Goal: Task Accomplishment & Management: Complete application form

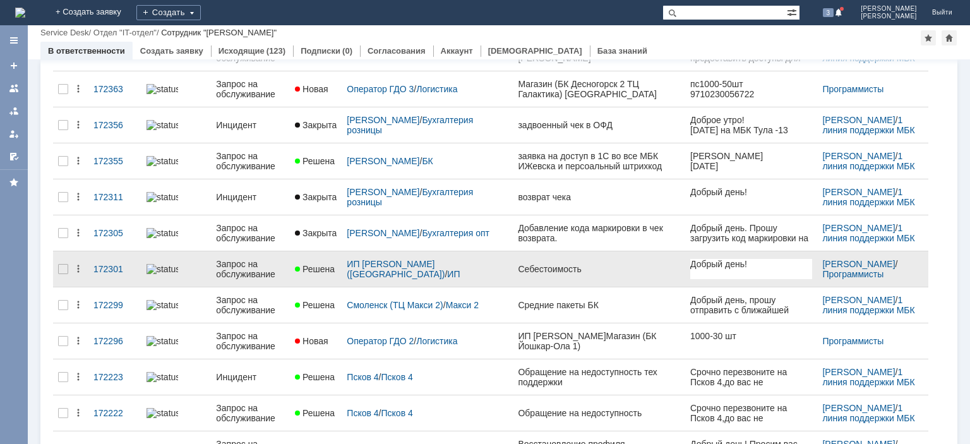
click at [270, 266] on div "Запрос на обслуживание" at bounding box center [250, 269] width 69 height 20
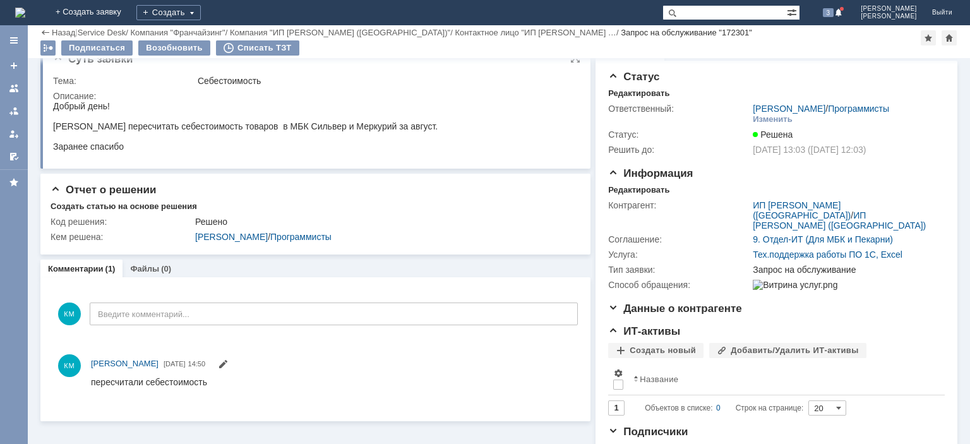
scroll to position [19, 0]
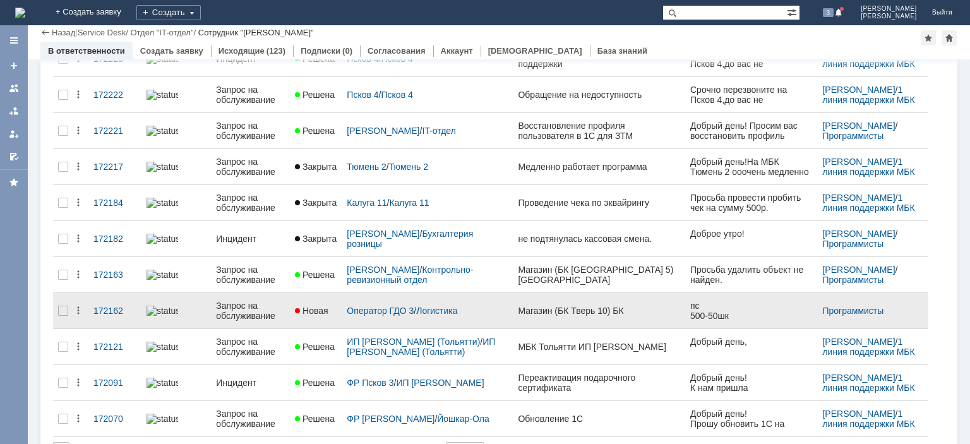
click at [250, 301] on div "Запрос на обслуживание" at bounding box center [250, 311] width 69 height 20
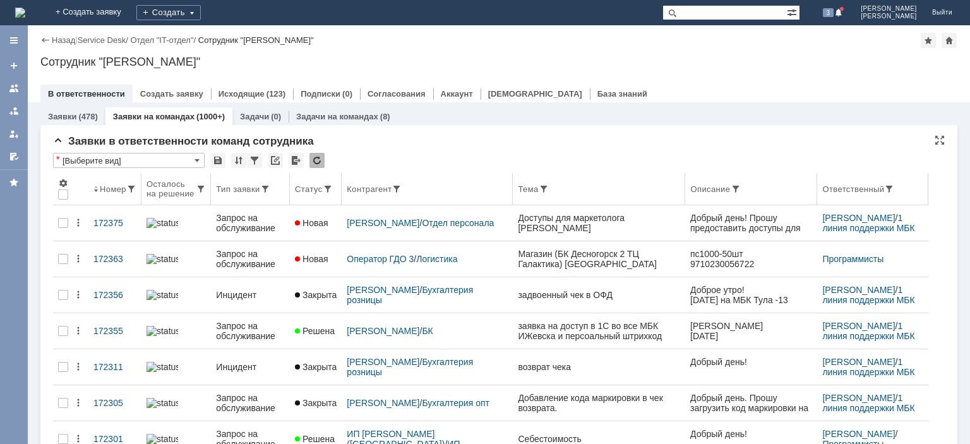
scroll to position [63, 0]
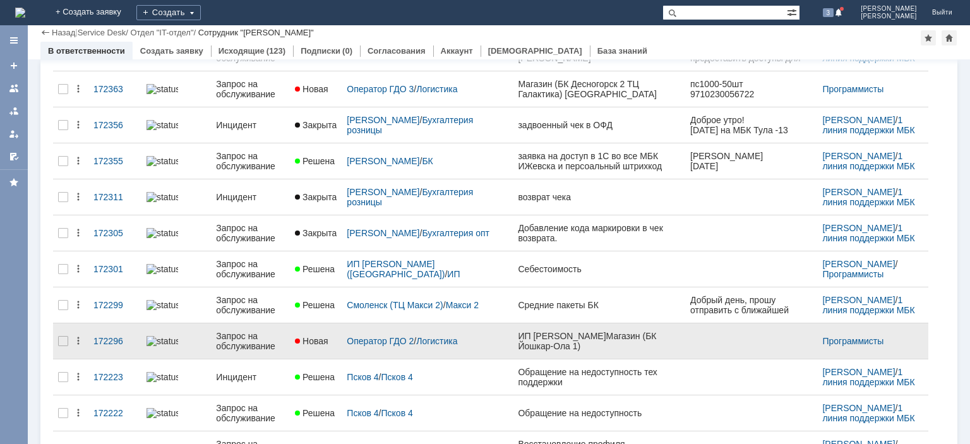
click at [260, 341] on div "Запрос на обслуживание" at bounding box center [250, 341] width 69 height 20
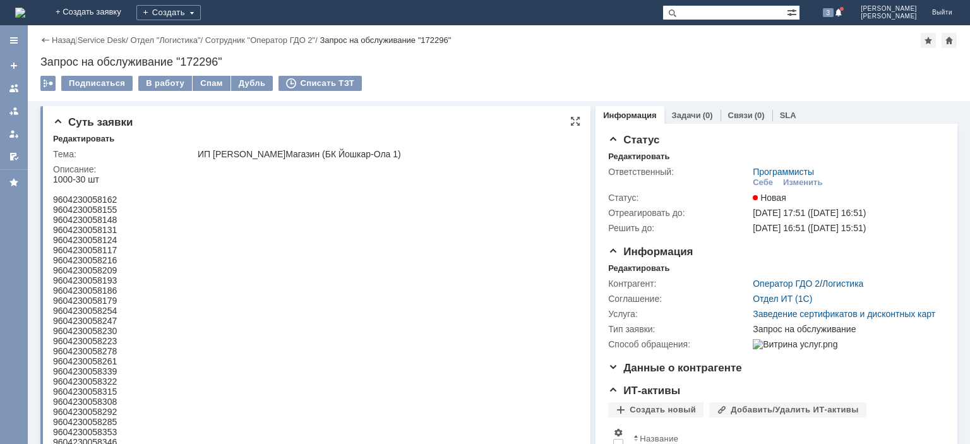
click at [302, 223] on html "1000-30 шт 9604230058162 9604230058155 9604230058148 9604230058131 960423005812…" at bounding box center [314, 447] width 522 height 546
click at [11, 90] on div at bounding box center [14, 88] width 10 height 10
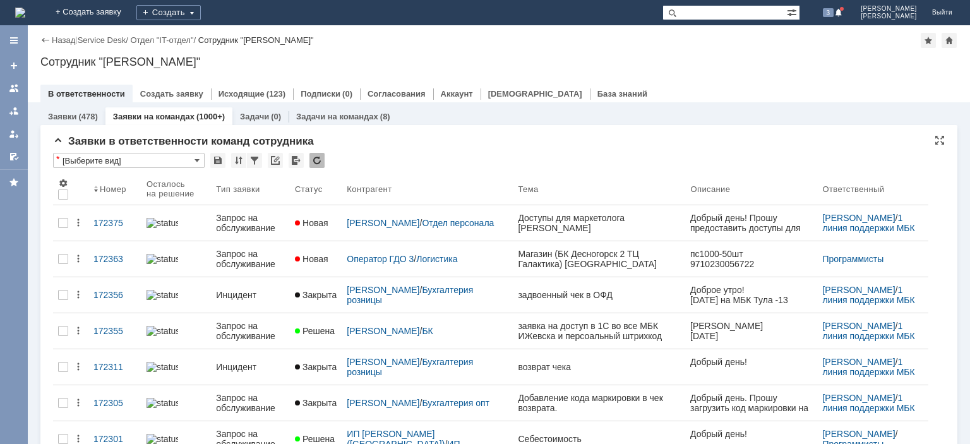
click at [316, 160] on div at bounding box center [316, 160] width 15 height 15
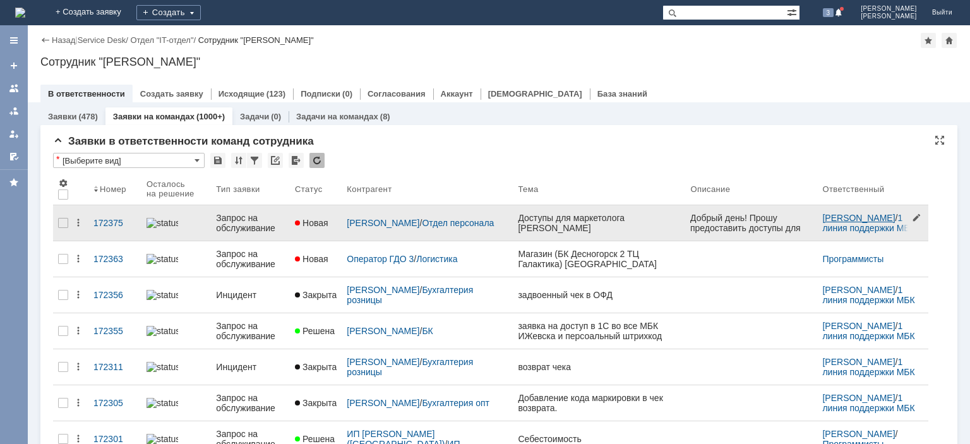
click at [842, 219] on link "[PERSON_NAME]" at bounding box center [858, 218] width 73 height 10
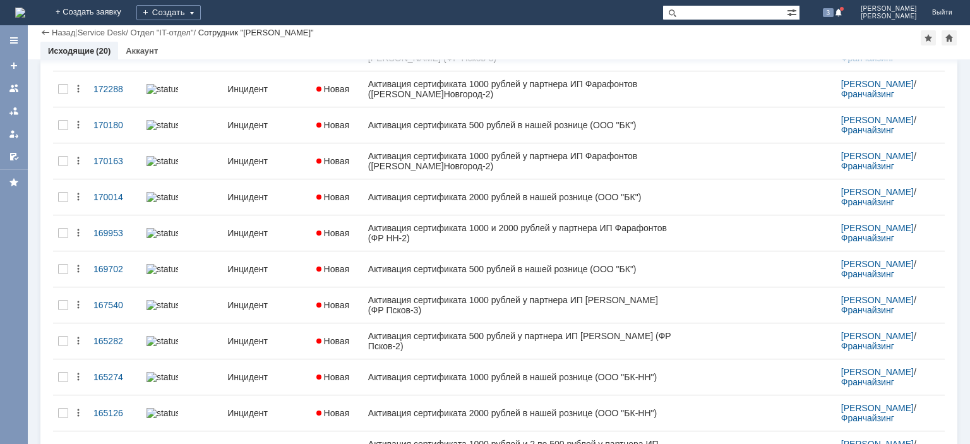
scroll to position [63, 0]
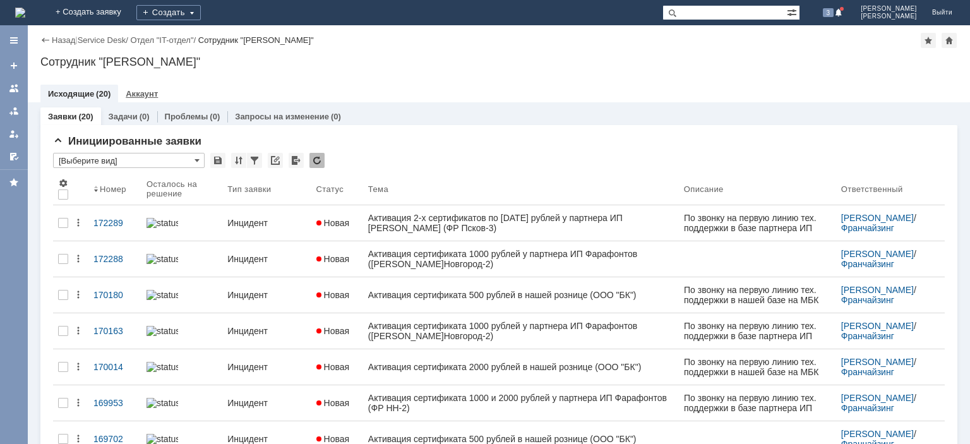
click at [150, 93] on link "Аккаунт" at bounding box center [142, 93] width 32 height 9
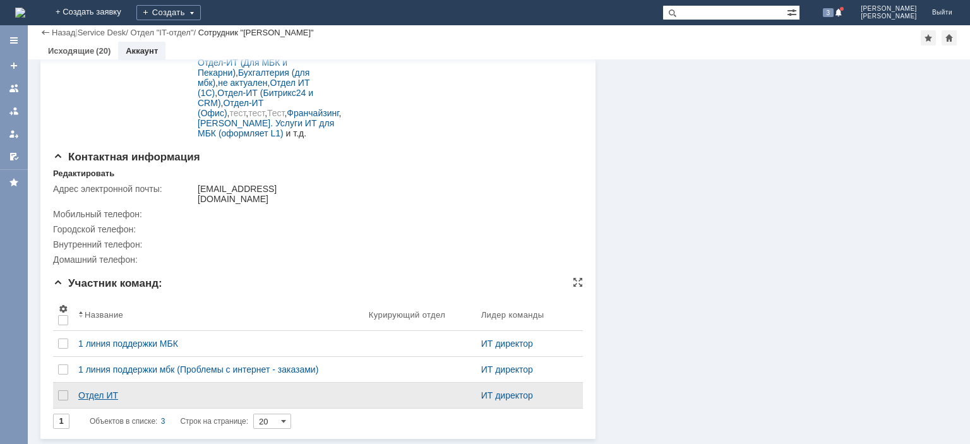
click at [107, 392] on div "Отдел ИТ" at bounding box center [218, 395] width 280 height 10
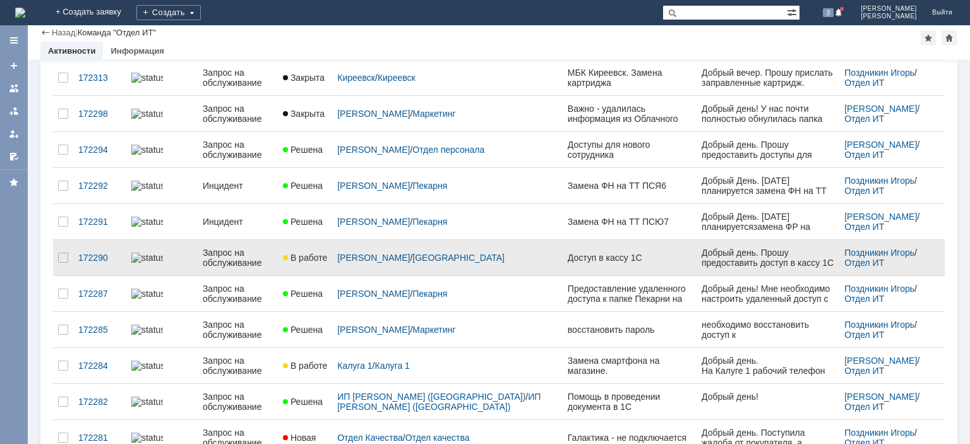
click at [246, 258] on div "Запрос на обслуживание" at bounding box center [238, 258] width 70 height 20
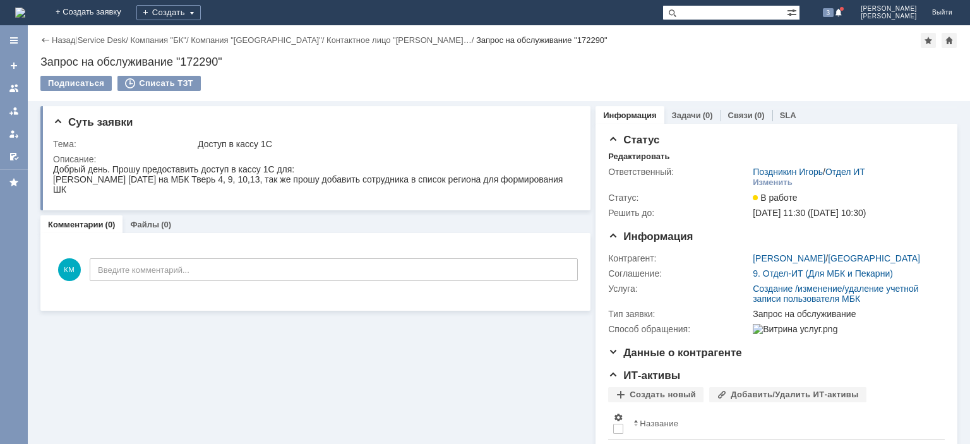
click at [81, 183] on div "[PERSON_NAME] [DATE] на МБК Тверь 4, 9, 10,13, так же прошу добавить сотрудника…" at bounding box center [314, 184] width 522 height 20
click at [68, 180] on div "[PERSON_NAME] [DATE] на МБК Тверь 4, 9, 10,13, так же прошу добавить сотрудника…" at bounding box center [314, 184] width 522 height 20
drag, startPoint x: 100, startPoint y: 181, endPoint x: 55, endPoint y: 181, distance: 45.5
click at [55, 181] on div "[PERSON_NAME] [DATE] на МБК Тверь 4, 9, 10,13, так же прошу добавить сотрудника…" at bounding box center [314, 184] width 522 height 20
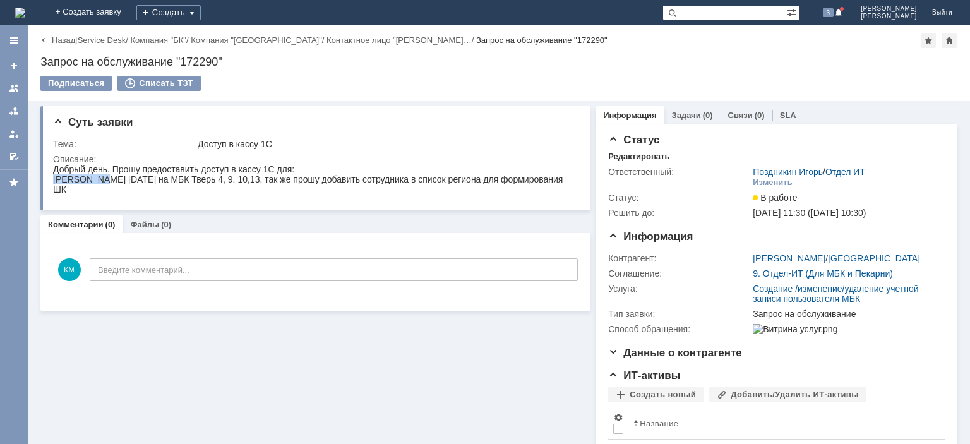
copy div "Сологубова"
click at [195, 62] on div "Запрос на обслуживание "172290"" at bounding box center [498, 62] width 917 height 13
copy div "172290"
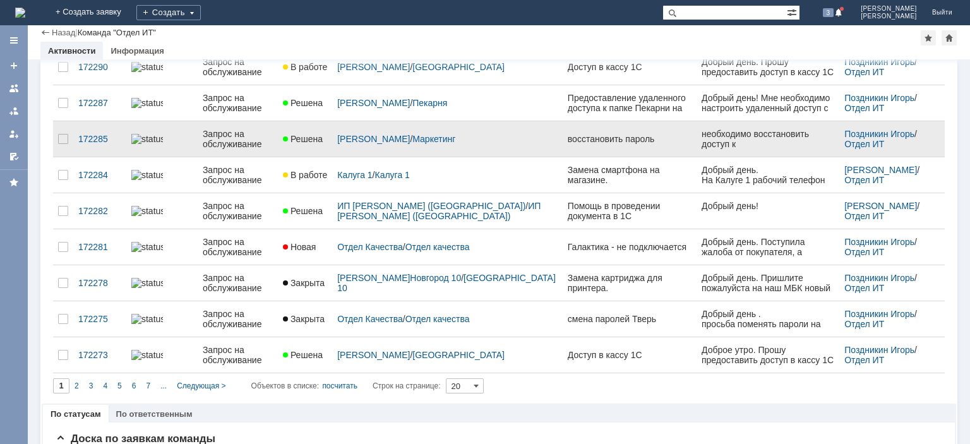
scroll to position [381, 0]
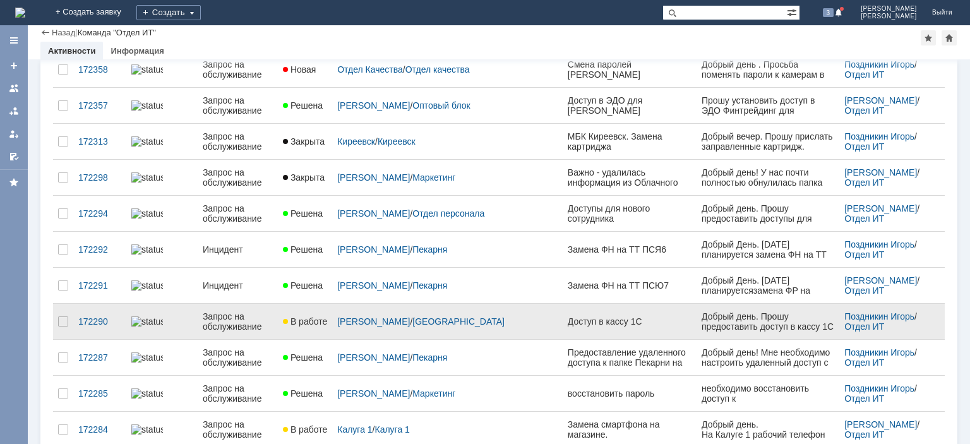
click at [232, 319] on div "Запрос на обслуживание" at bounding box center [238, 321] width 70 height 20
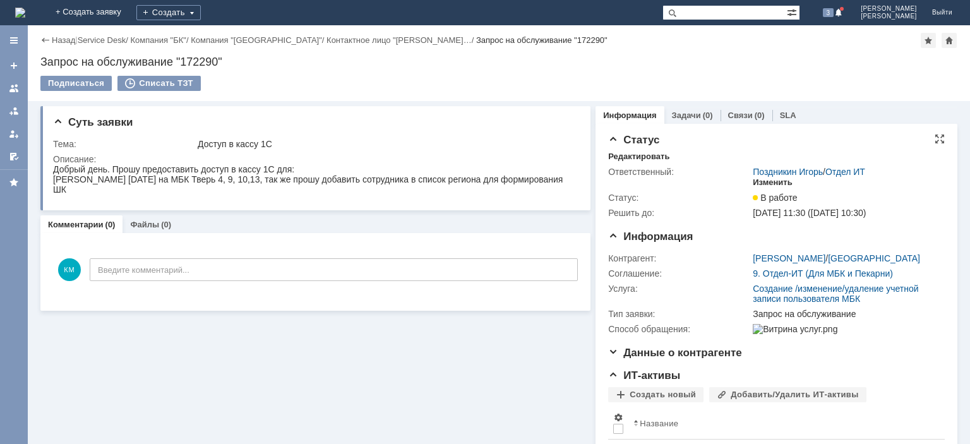
click at [767, 181] on div "Изменить" at bounding box center [773, 182] width 40 height 10
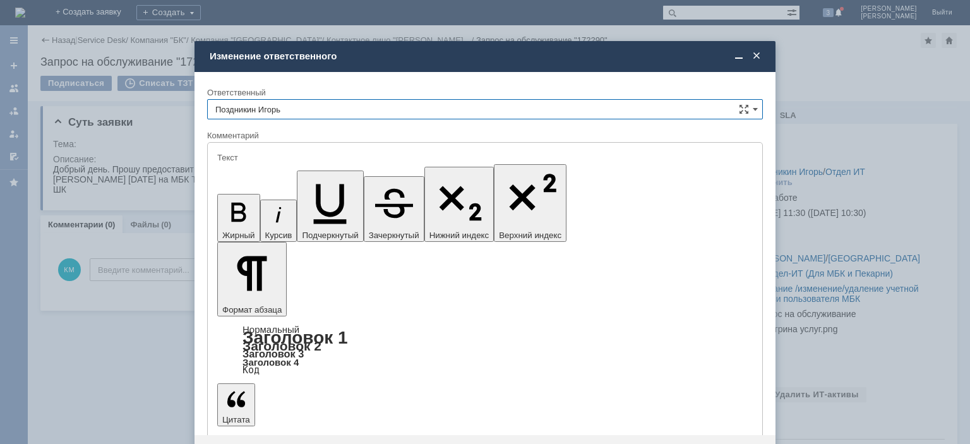
click at [670, 114] on input "Поздникин Игорь" at bounding box center [485, 109] width 556 height 20
click at [317, 173] on span "[PERSON_NAME]" at bounding box center [484, 174] width 539 height 10
type input "[PERSON_NAME]"
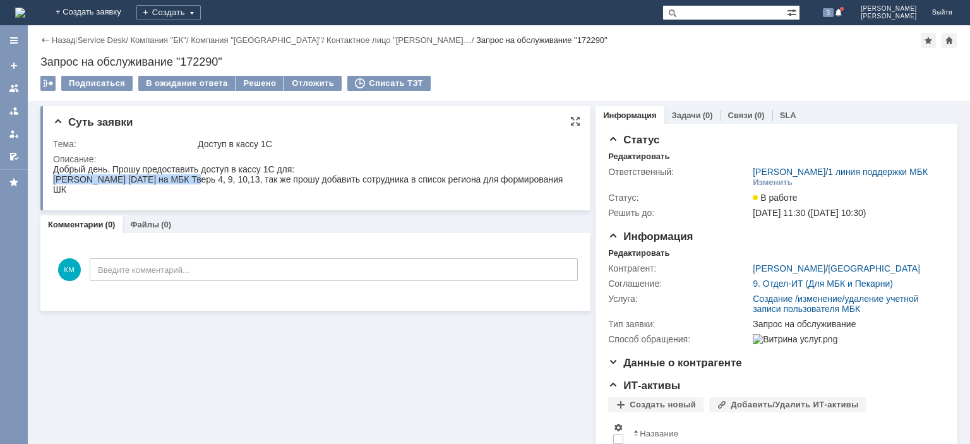
drag, startPoint x: 53, startPoint y: 180, endPoint x: 193, endPoint y: 177, distance: 139.6
click at [193, 177] on div "[PERSON_NAME] [DATE] на МБК Тверь 4, 9, 10,13, так же прошу добавить сотрудника…" at bounding box center [314, 184] width 522 height 20
copy div "[PERSON_NAME]"
drag, startPoint x: 196, startPoint y: 179, endPoint x: 241, endPoint y: 181, distance: 44.9
click at [241, 181] on div "[PERSON_NAME] [DATE] на МБК Тверь 4, 9, 10,13, так же прошу добавить сотрудника…" at bounding box center [314, 184] width 522 height 20
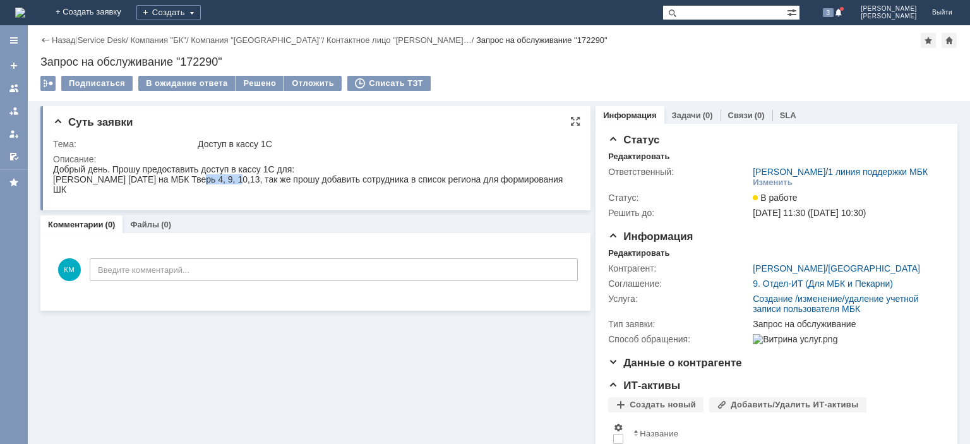
copy div "[DATE]"
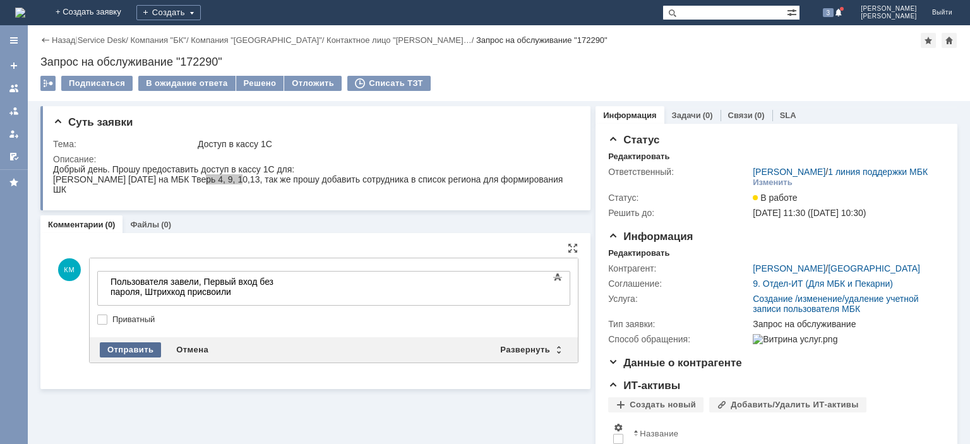
click at [123, 353] on div "Отправить" at bounding box center [130, 349] width 61 height 15
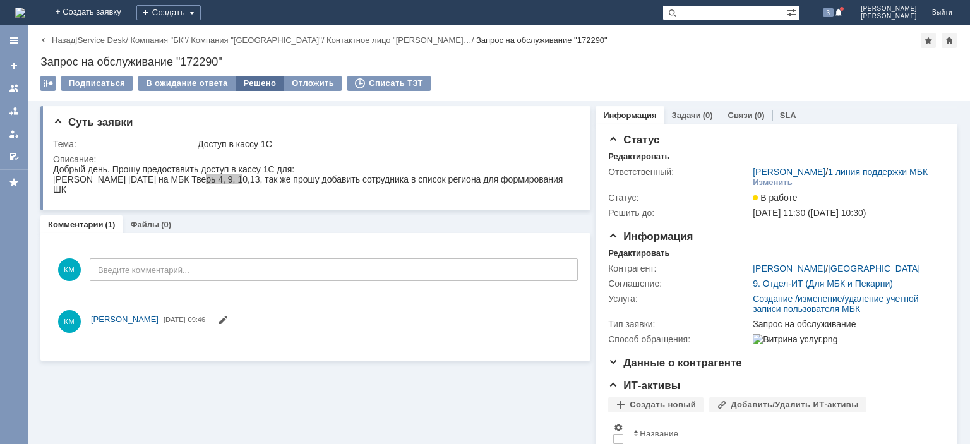
click at [248, 84] on div "Решено" at bounding box center [260, 83] width 48 height 15
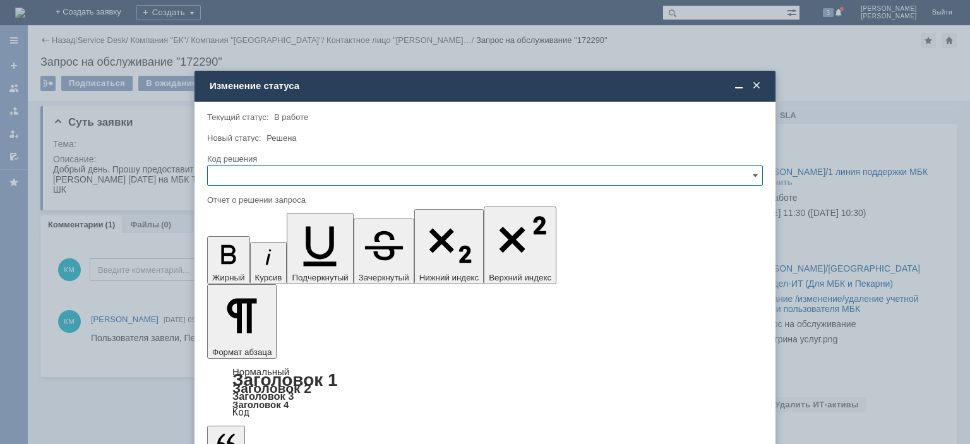
click at [236, 169] on input "text" at bounding box center [485, 175] width 556 height 20
click at [235, 258] on span "Решено" at bounding box center [484, 261] width 539 height 10
type input "Решено"
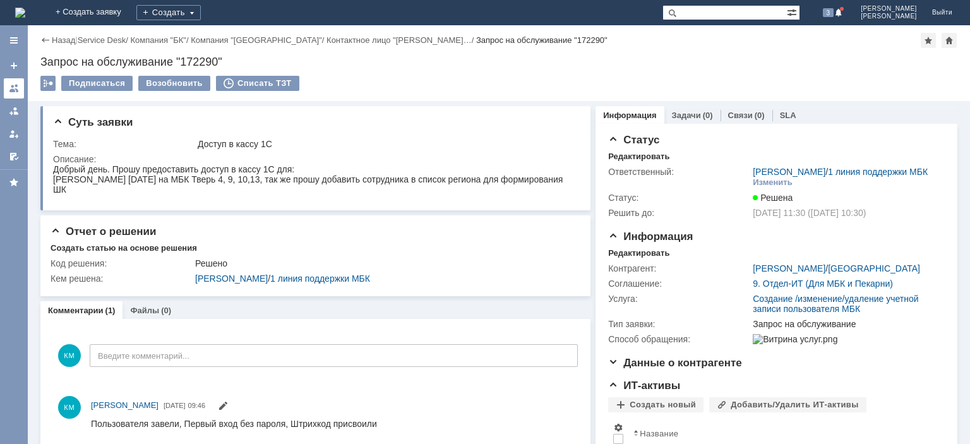
click at [16, 87] on div at bounding box center [14, 88] width 10 height 10
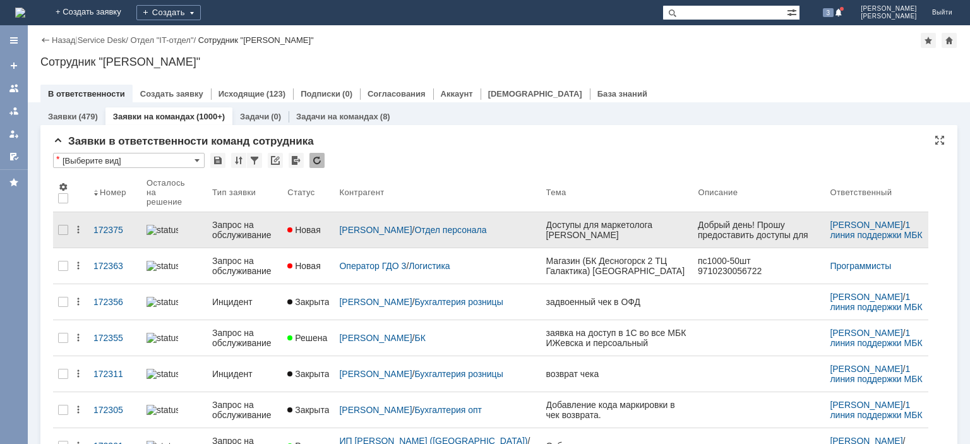
click at [244, 229] on div "Запрос на обслуживание" at bounding box center [244, 230] width 65 height 20
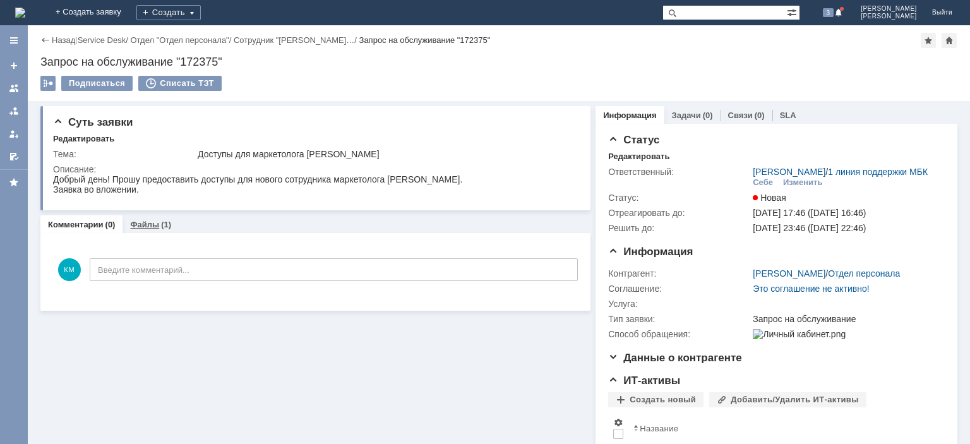
click at [161, 220] on div "(1)" at bounding box center [166, 224] width 10 height 9
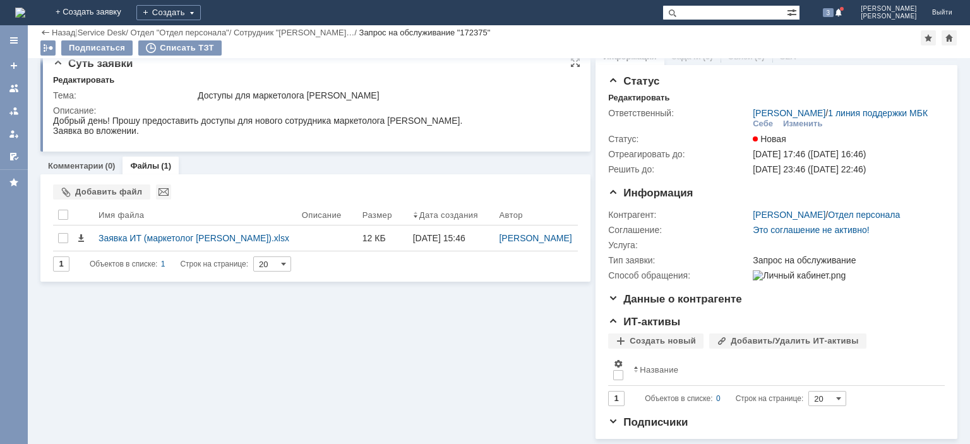
scroll to position [35, 0]
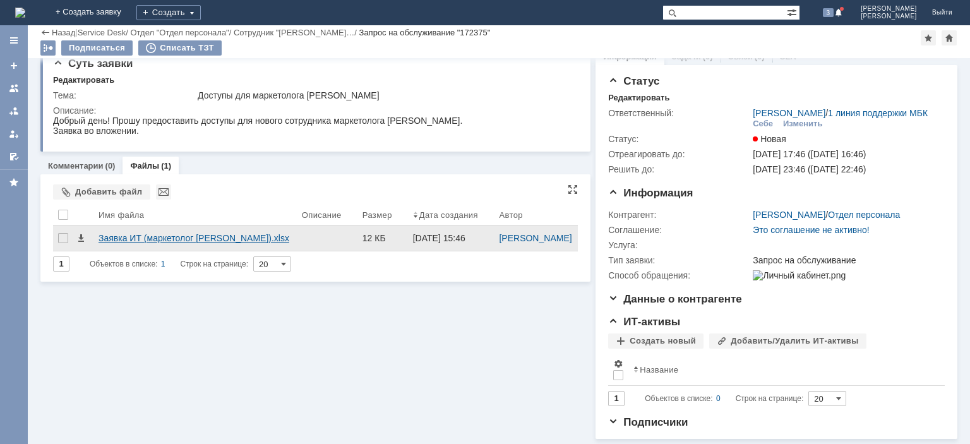
click at [194, 233] on div "Заявка ИТ (маркетолог [PERSON_NAME]).xlsx" at bounding box center [195, 238] width 193 height 10
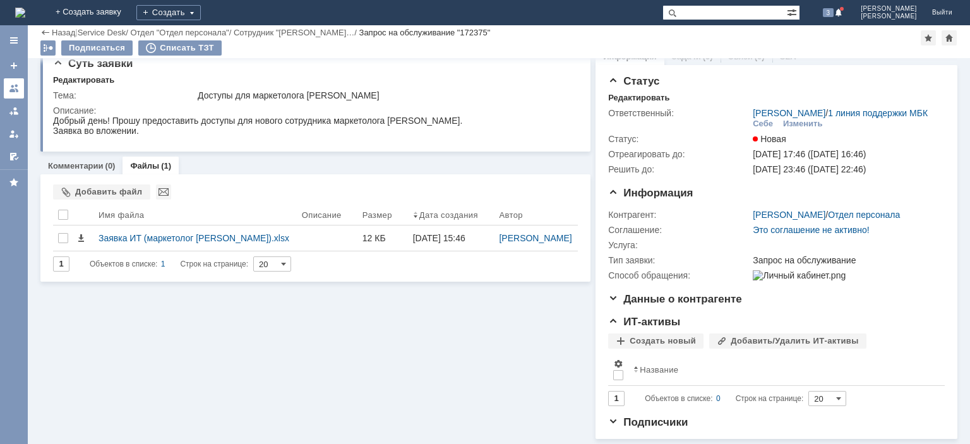
click at [11, 85] on div at bounding box center [14, 88] width 10 height 10
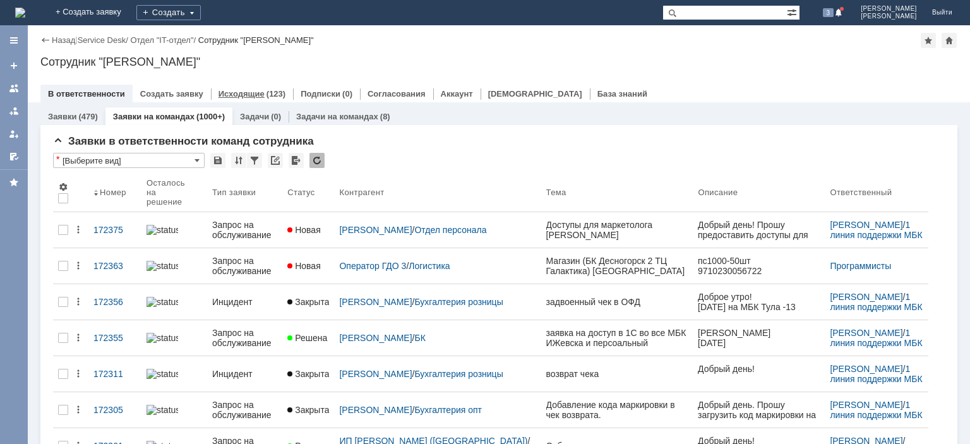
click at [252, 94] on link "Исходящие" at bounding box center [242, 93] width 46 height 9
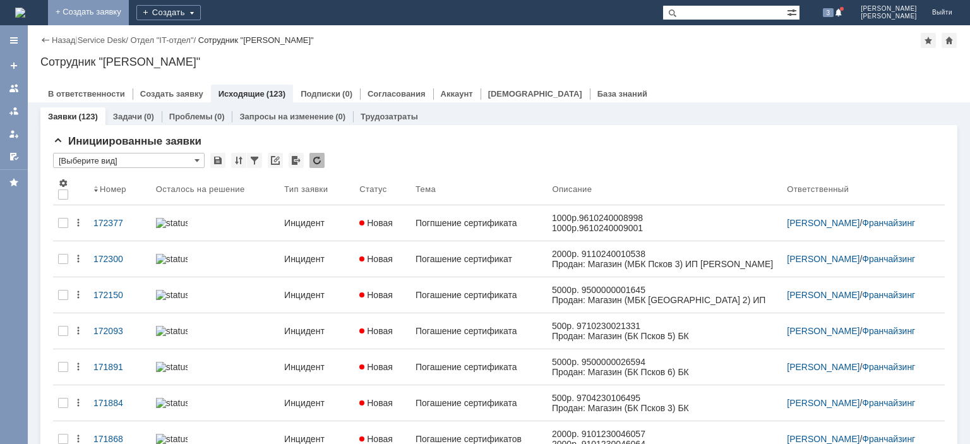
click at [129, 17] on link "+ Создать заявку" at bounding box center [88, 12] width 81 height 25
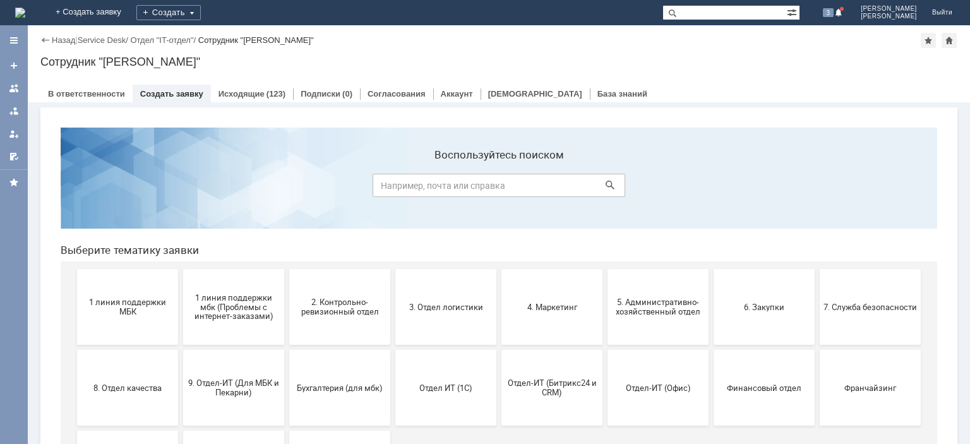
click at [416, 185] on input at bounding box center [499, 185] width 253 height 23
type input "[PERSON_NAME]"
click at [610, 181] on icon at bounding box center [610, 185] width 9 height 9
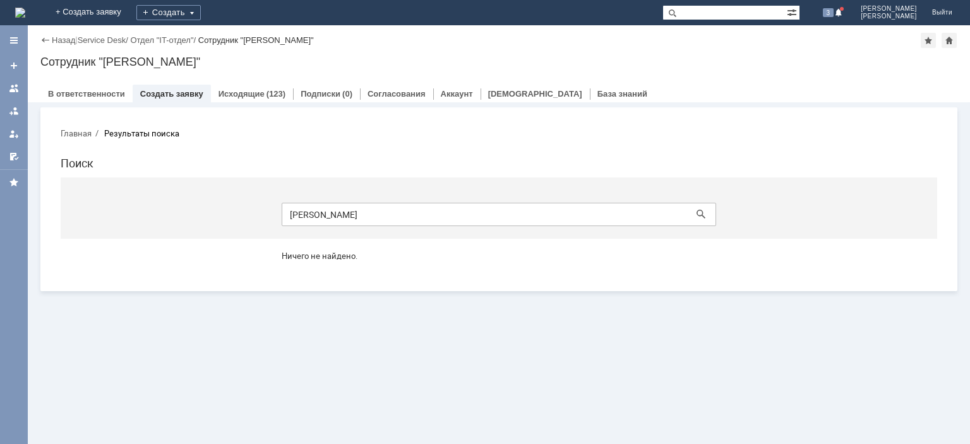
drag, startPoint x: 375, startPoint y: 211, endPoint x: 291, endPoint y: 211, distance: 84.6
click at [291, 211] on input "[PERSON_NAME]" at bounding box center [499, 214] width 435 height 23
click at [82, 136] on button "Главная" at bounding box center [76, 133] width 31 height 11
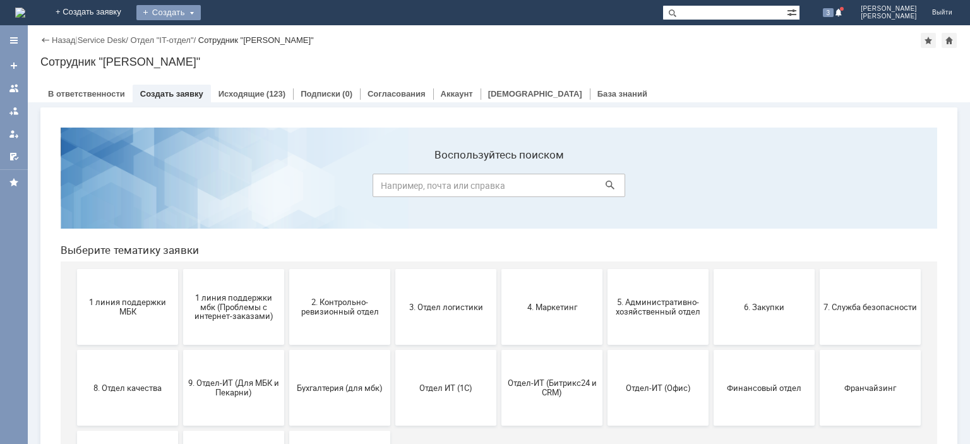
click at [201, 13] on div "Создать" at bounding box center [168, 12] width 64 height 15
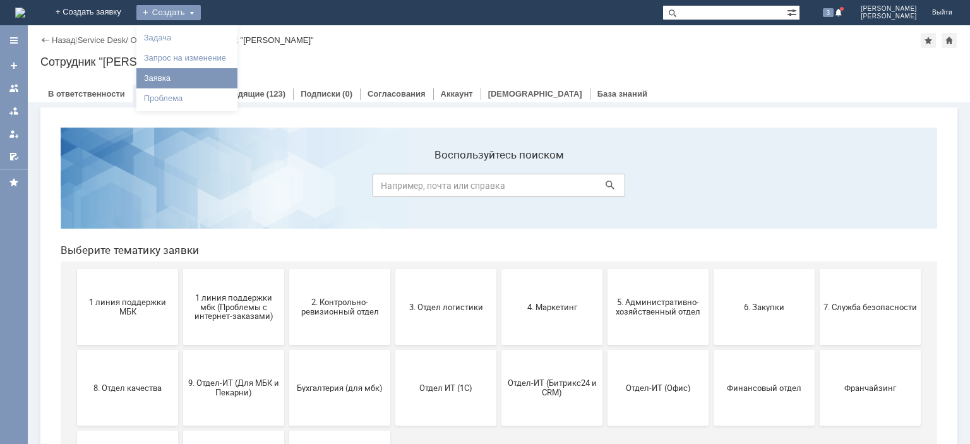
click at [235, 72] on link "Заявка" at bounding box center [187, 78] width 96 height 15
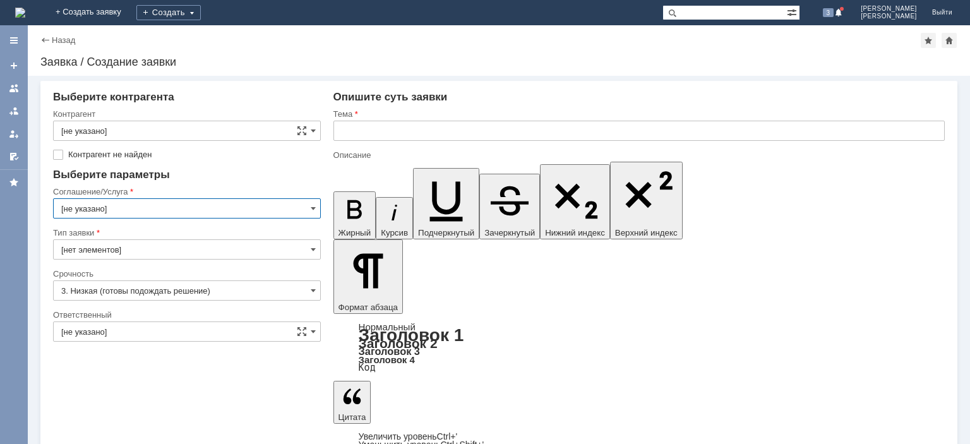
click at [203, 210] on input "[не указано]" at bounding box center [187, 208] width 268 height 20
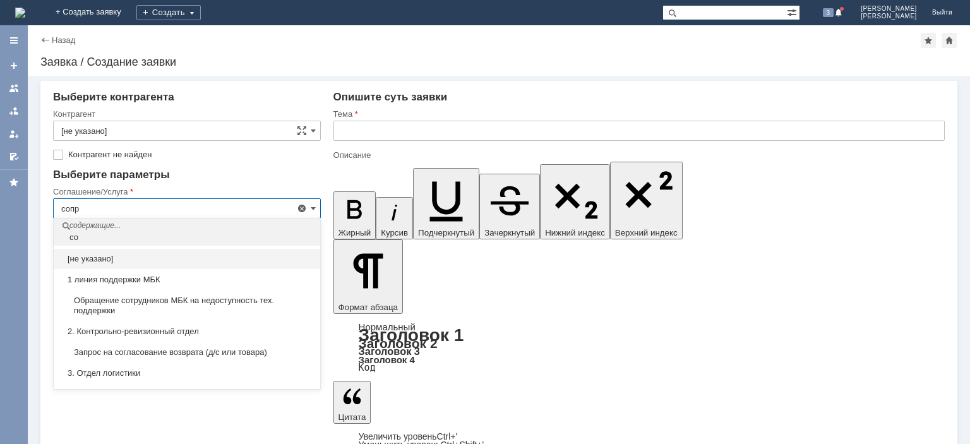
type input "сопро"
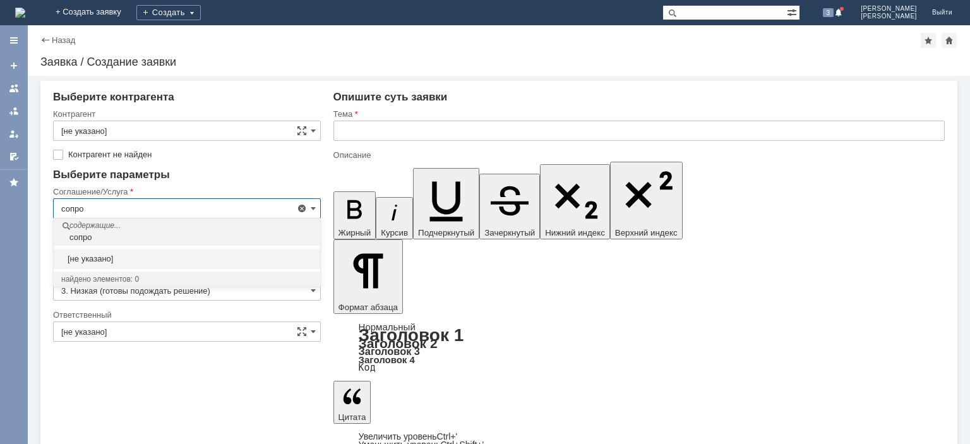
drag, startPoint x: 128, startPoint y: 208, endPoint x: 33, endPoint y: 211, distance: 94.8
click at [53, 211] on input "сопро" at bounding box center [187, 208] width 268 height 20
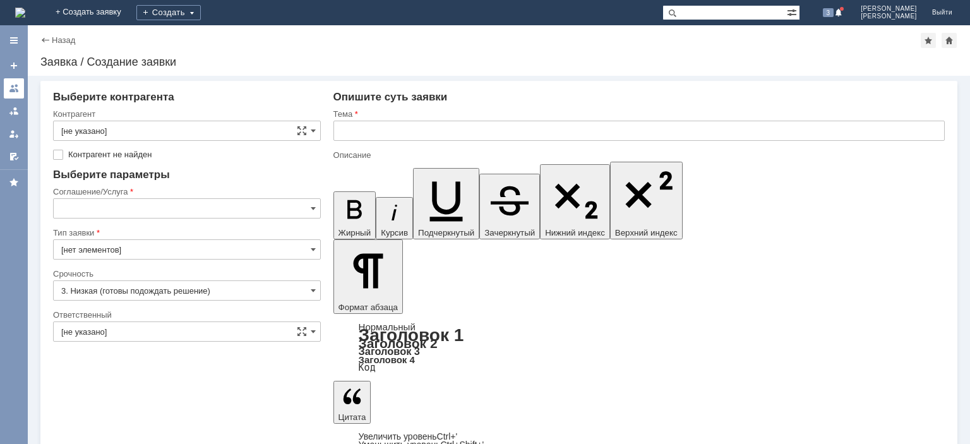
click at [16, 84] on div at bounding box center [14, 88] width 10 height 10
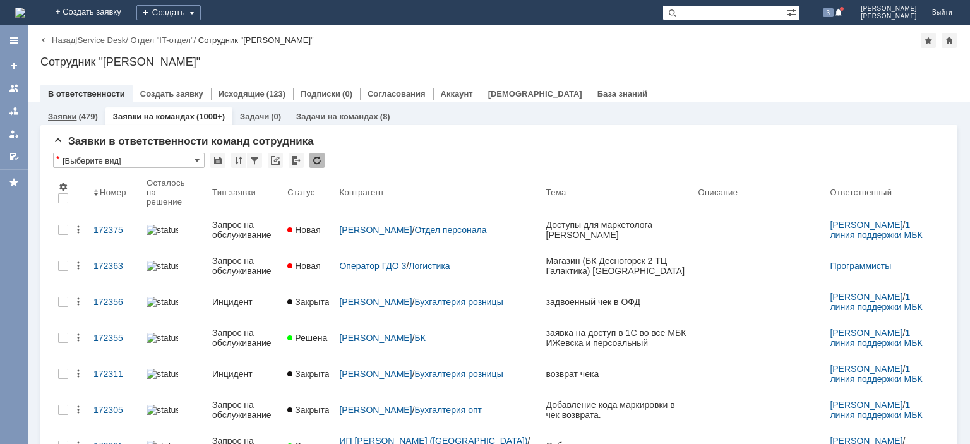
click at [74, 112] on link "Заявки" at bounding box center [62, 116] width 28 height 9
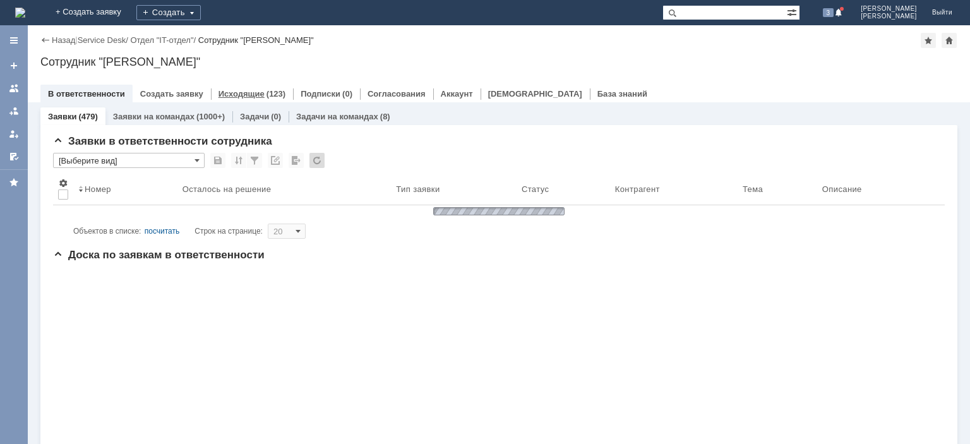
click at [233, 95] on link "Исходящие" at bounding box center [242, 93] width 46 height 9
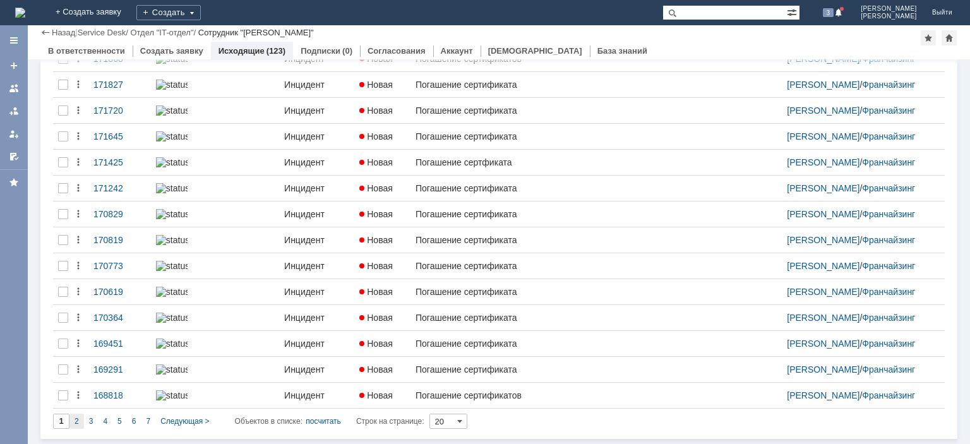
click at [79, 423] on div "2" at bounding box center [76, 421] width 15 height 15
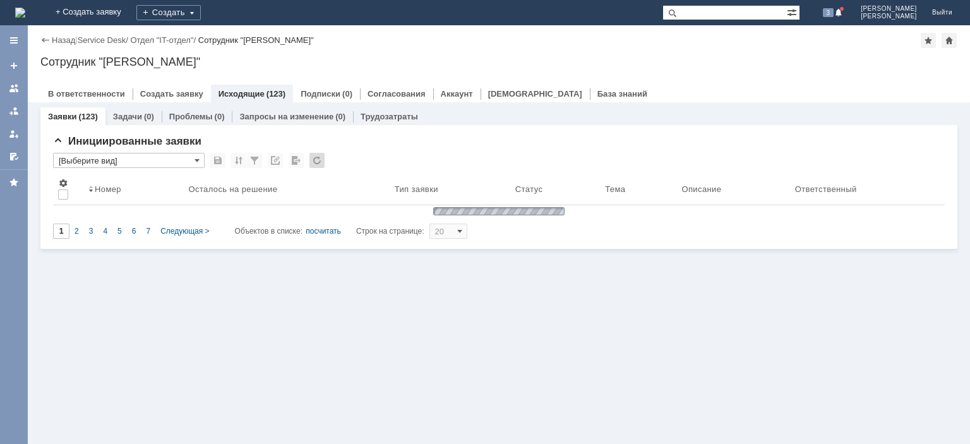
type input "2"
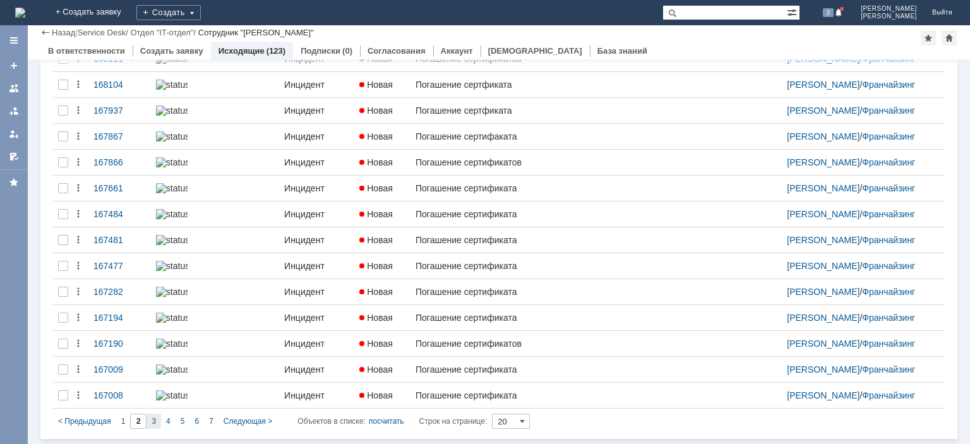
click at [150, 419] on div "3" at bounding box center [154, 421] width 15 height 15
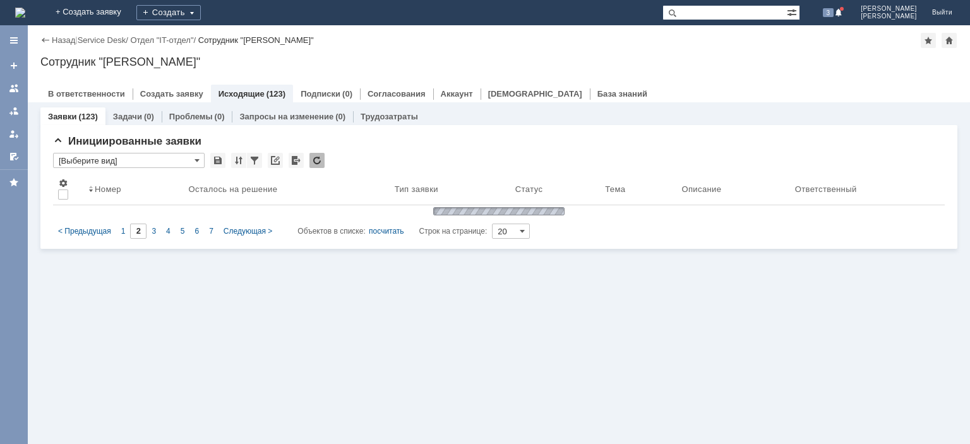
type input "3"
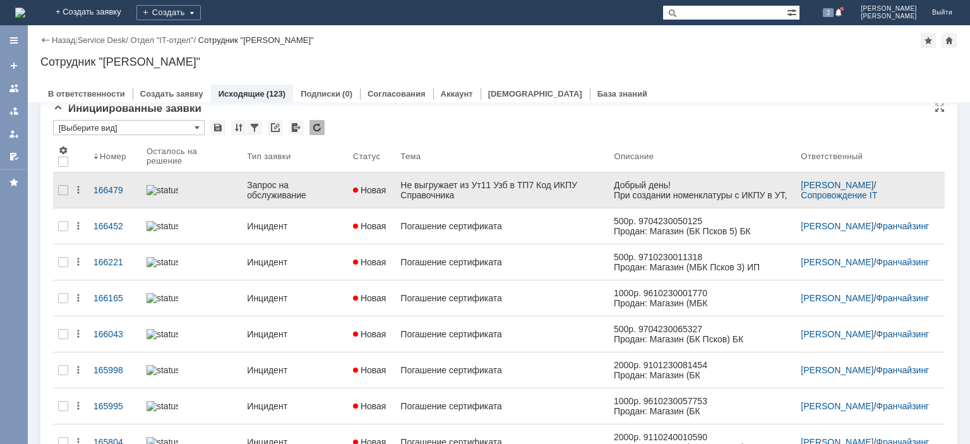
click at [263, 191] on div "Запрос на обслуживание" at bounding box center [295, 190] width 96 height 20
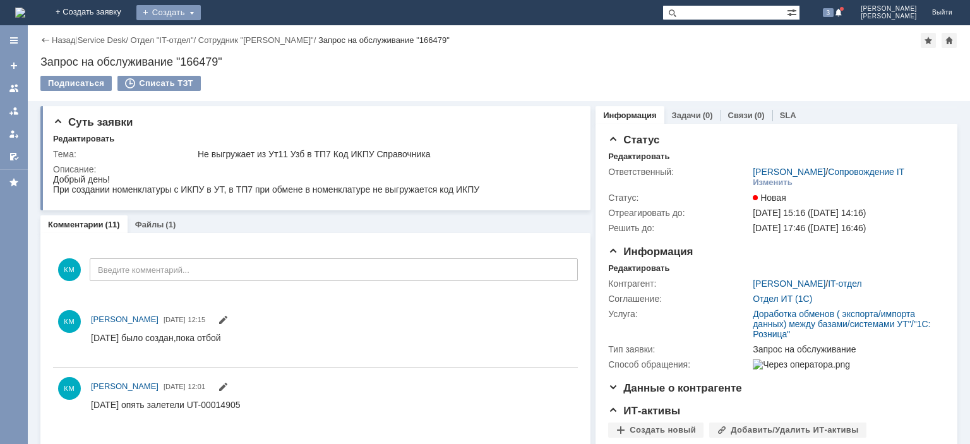
click at [201, 13] on div "Создать" at bounding box center [168, 12] width 64 height 15
click at [235, 76] on link "Заявка" at bounding box center [187, 78] width 96 height 15
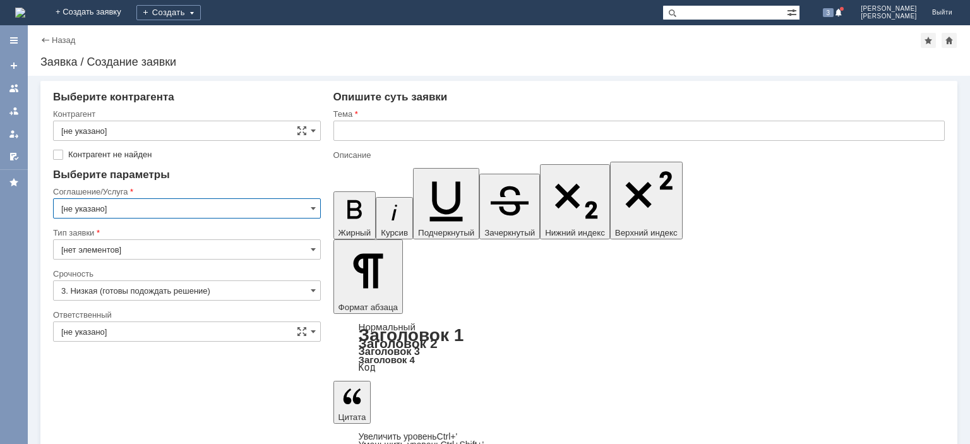
click at [314, 203] on input "[не указано]" at bounding box center [187, 208] width 268 height 20
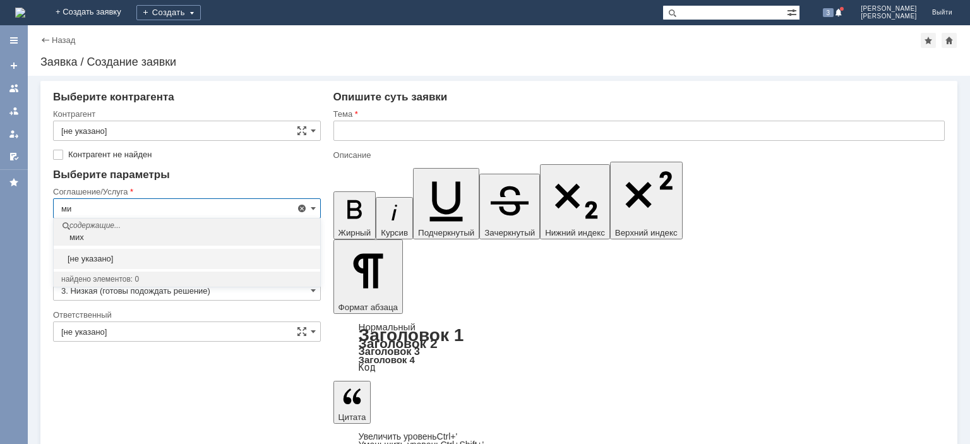
type input "м"
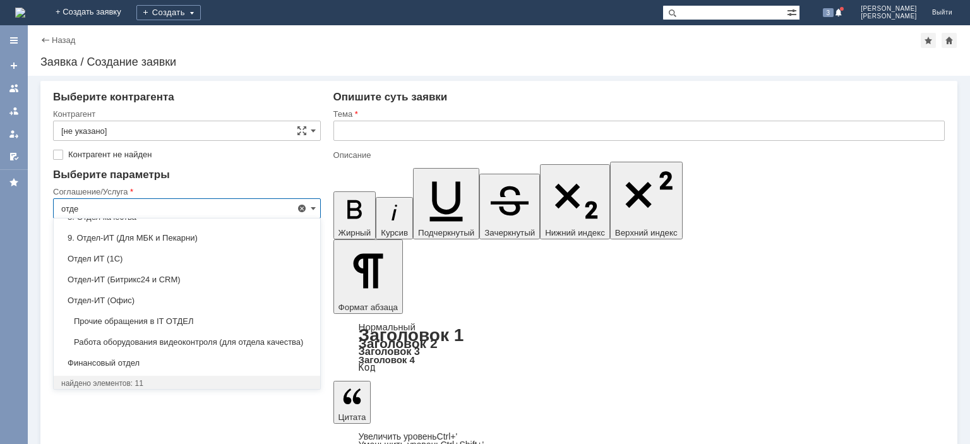
type input "отде"
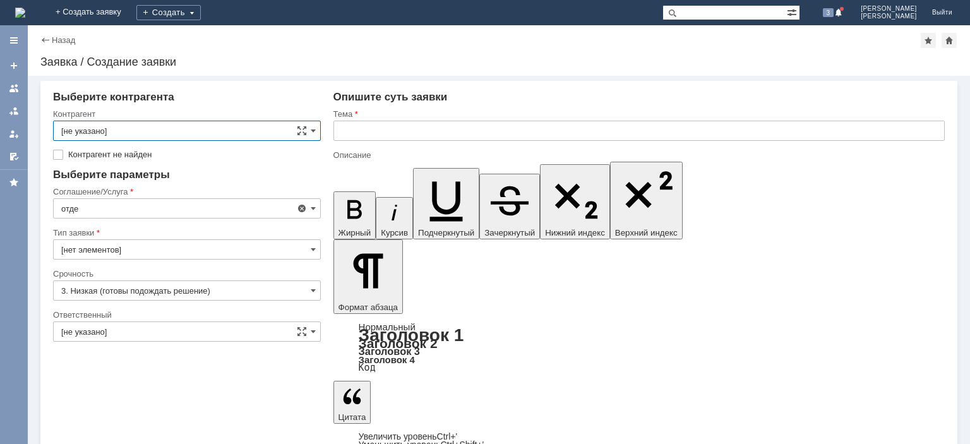
click at [256, 129] on input "[не указано]" at bounding box center [187, 131] width 268 height 20
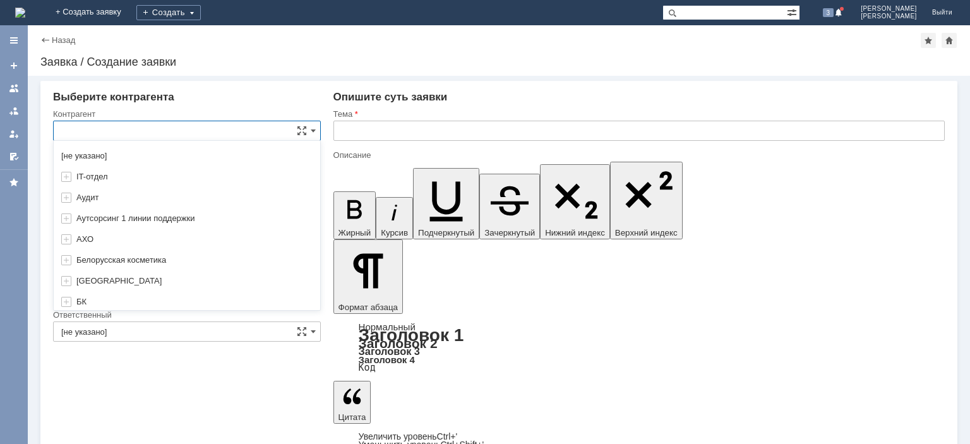
type input "[не указано]"
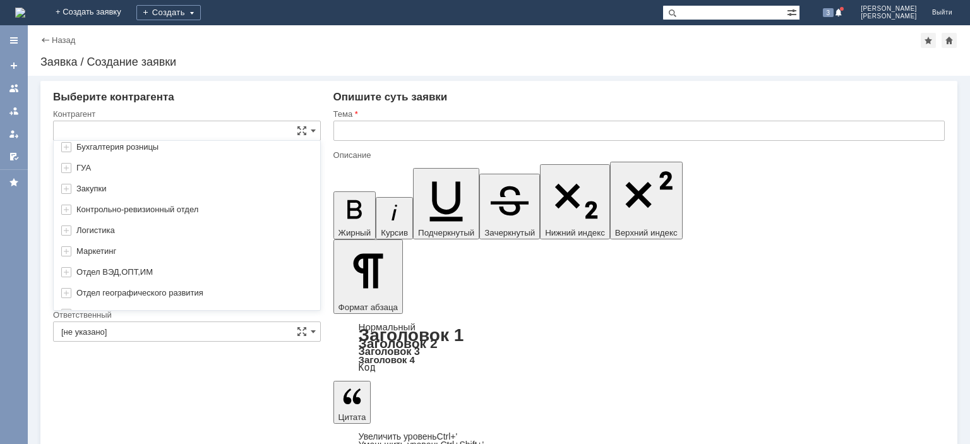
scroll to position [27, 0]
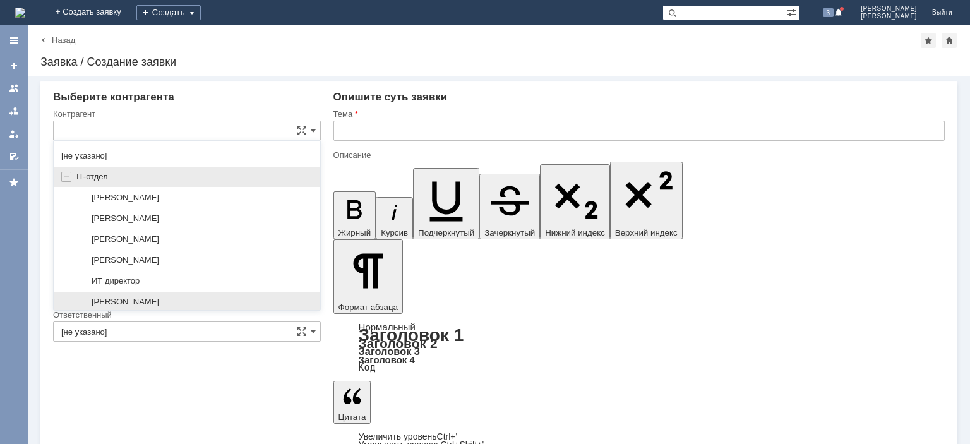
click at [140, 297] on span "[PERSON_NAME]" at bounding box center [126, 301] width 68 height 9
type input "[PERSON_NAME]"
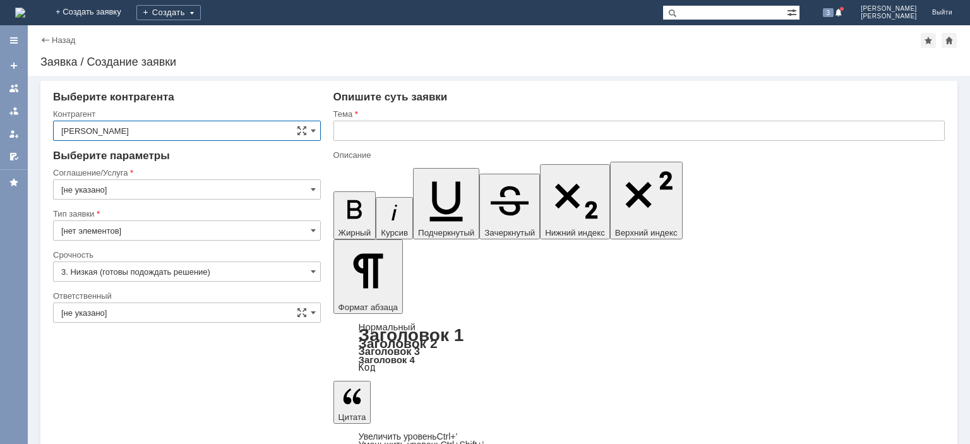
type input "Это соглашение не активно!"
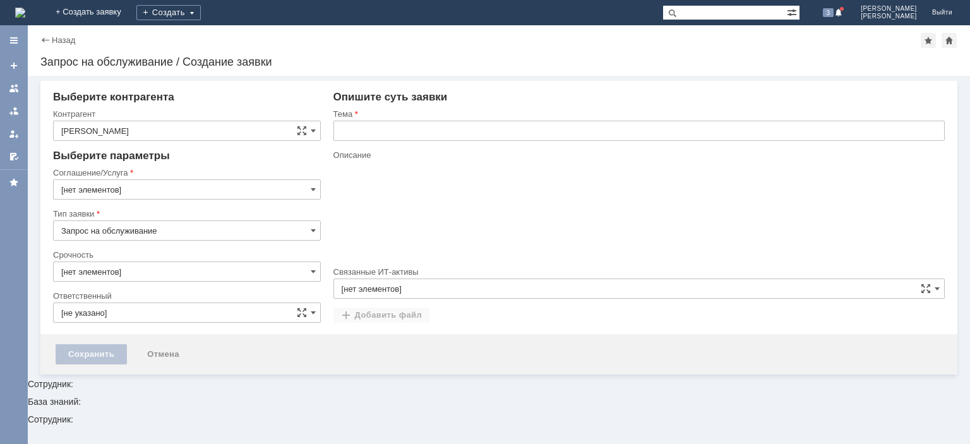
type input "Это соглашение не активно!"
type input "3. Низкая (готовы подождать решение)"
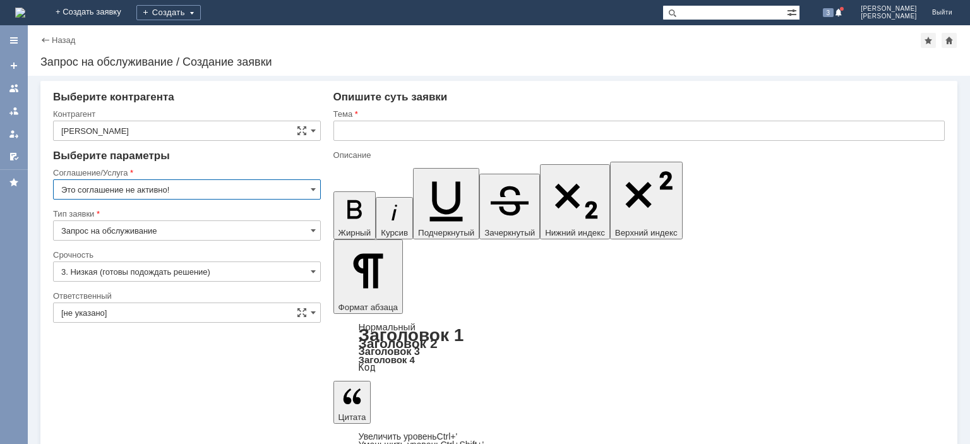
click at [223, 184] on input "Это соглашение не активно!" at bounding box center [187, 189] width 268 height 20
type input "Это соглашение не активно!"
click at [246, 231] on input "Запрос на обслуживание" at bounding box center [187, 230] width 268 height 20
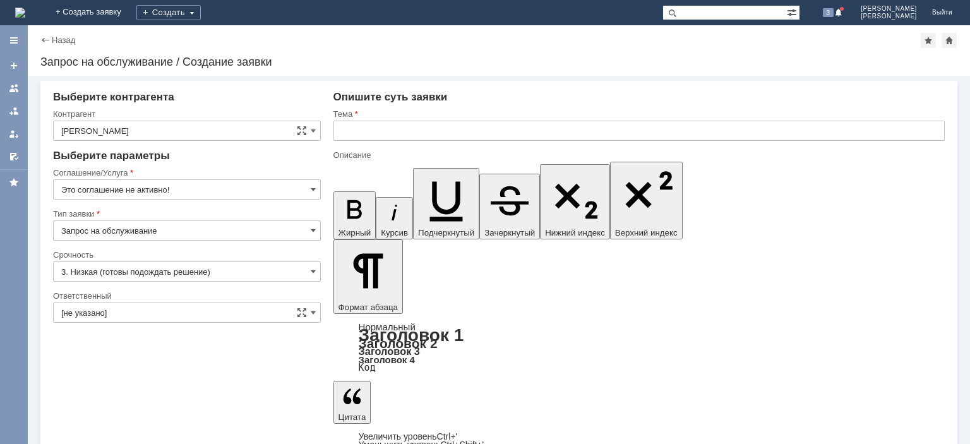
type input "Запрос на обслуживание"
click at [307, 132] on input "[PERSON_NAME]" at bounding box center [187, 131] width 268 height 20
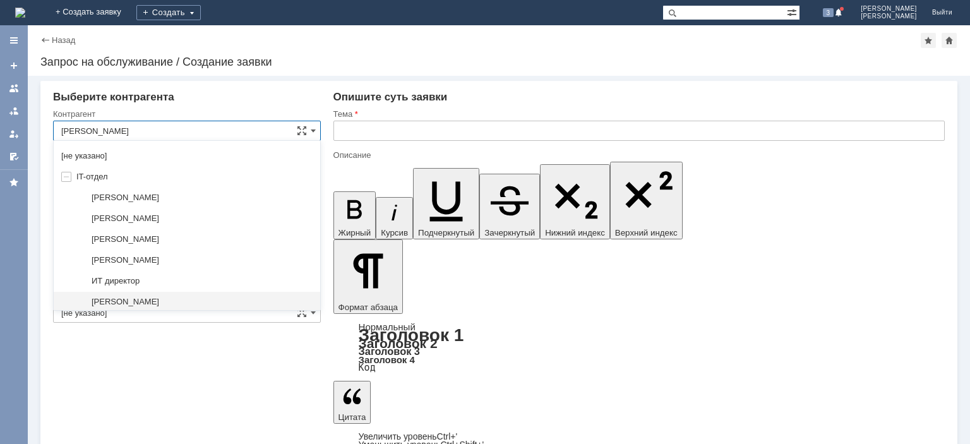
drag, startPoint x: 178, startPoint y: 130, endPoint x: 20, endPoint y: 133, distance: 157.9
click at [53, 133] on input "[PERSON_NAME]" at bounding box center [187, 131] width 268 height 20
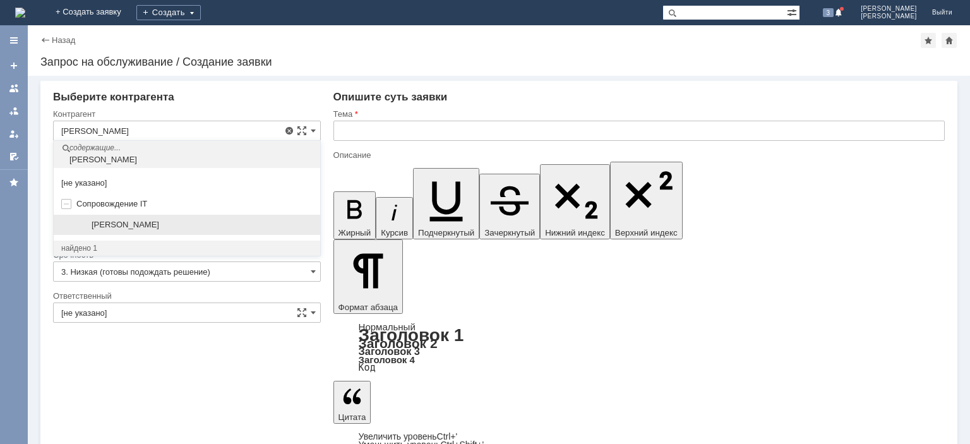
click at [155, 222] on span "[PERSON_NAME]" at bounding box center [126, 224] width 68 height 9
type input "[PERSON_NAME]"
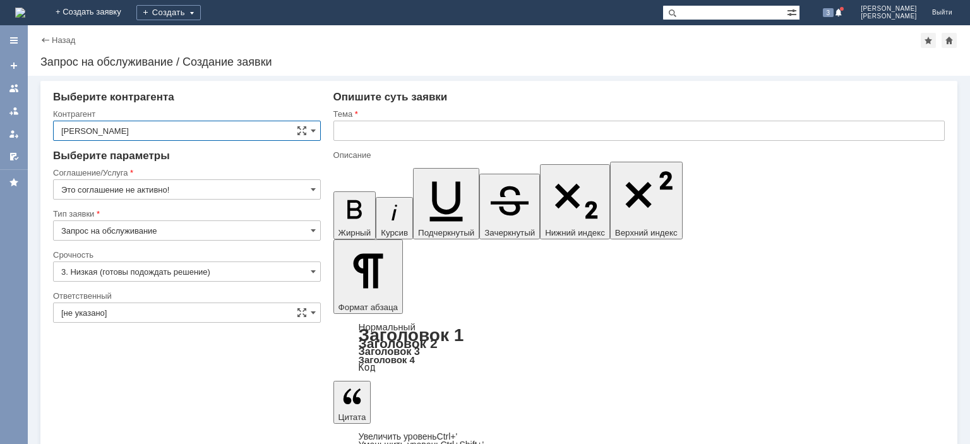
click at [168, 191] on input "Это соглашение не активно!" at bounding box center [187, 189] width 268 height 20
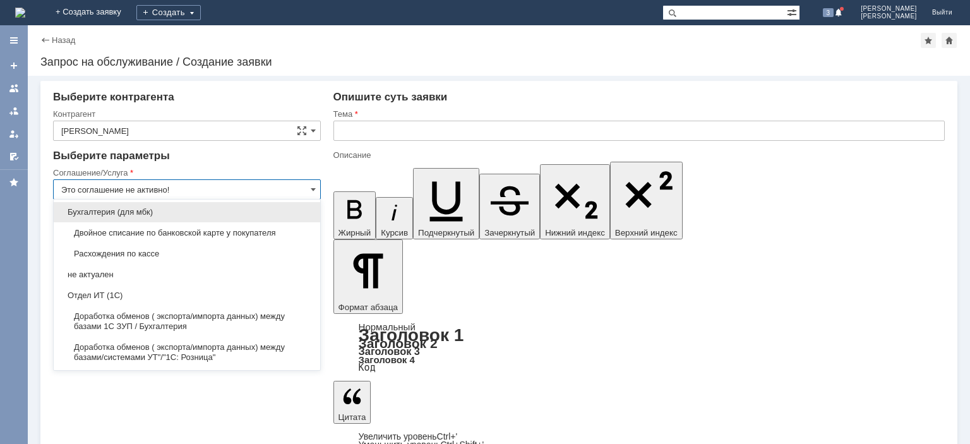
scroll to position [127, 0]
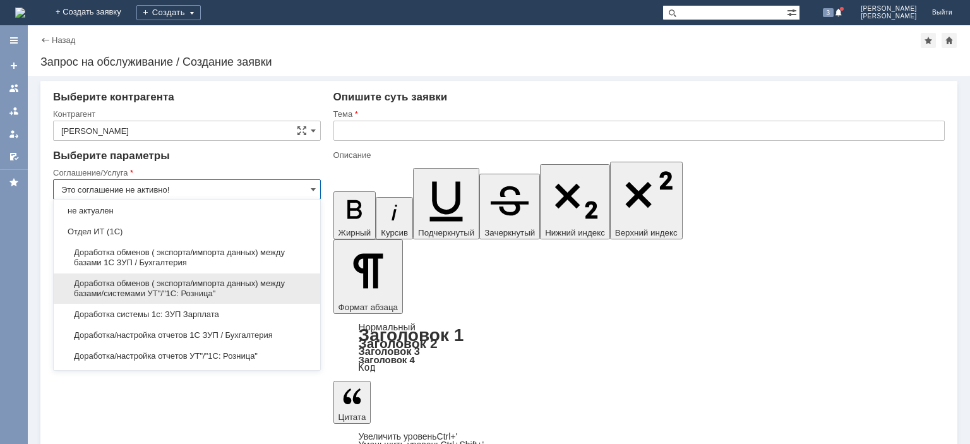
click at [189, 287] on span "Доработка обменов ( экспорта/импорта данных) между базами/системами УТ"/"1С: Ро…" at bounding box center [186, 289] width 251 height 20
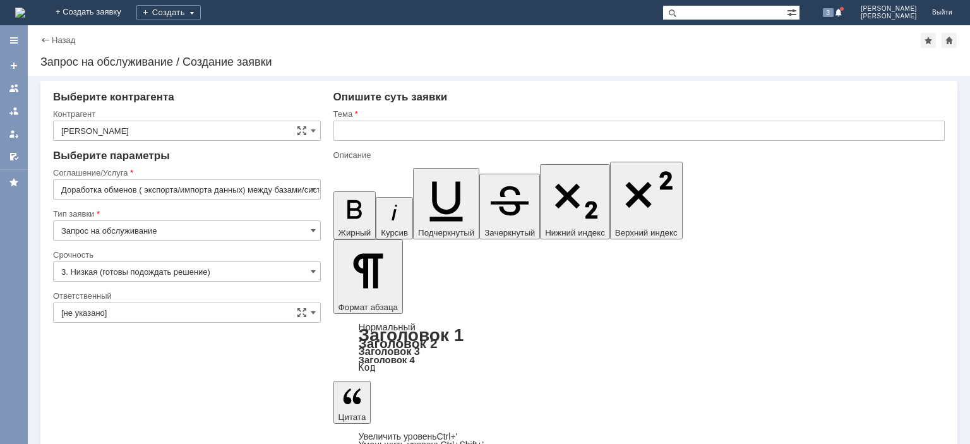
type input "Доработка обменов ( экспорта/импорта данных) между базами/системами УТ"/"1С: Ро…"
click at [174, 236] on input "Запрос на обслуживание" at bounding box center [187, 230] width 268 height 20
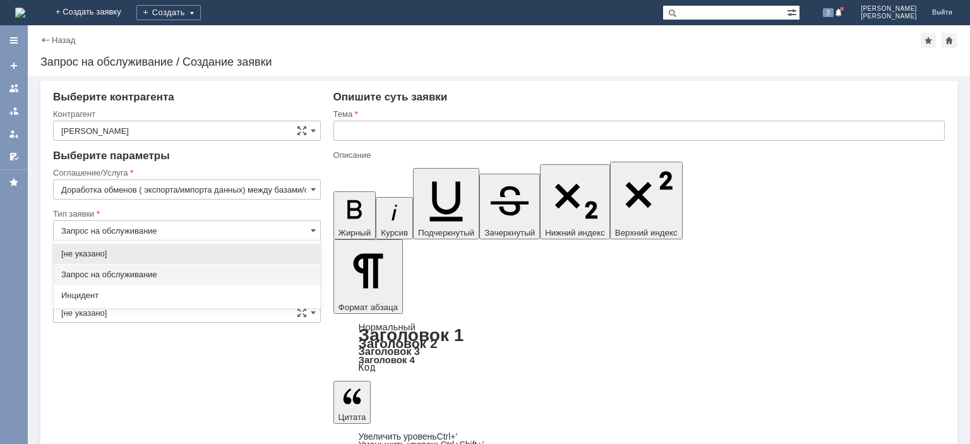
click at [174, 236] on input "Запрос на обслуживание" at bounding box center [187, 230] width 268 height 20
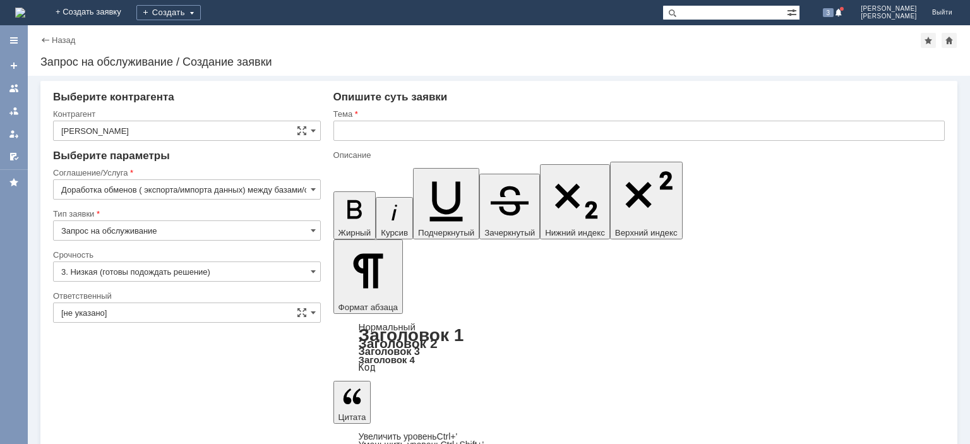
type input "Запрос на обслуживание"
click at [196, 271] on input "3. Низкая (готовы подождать решение)" at bounding box center [187, 271] width 268 height 20
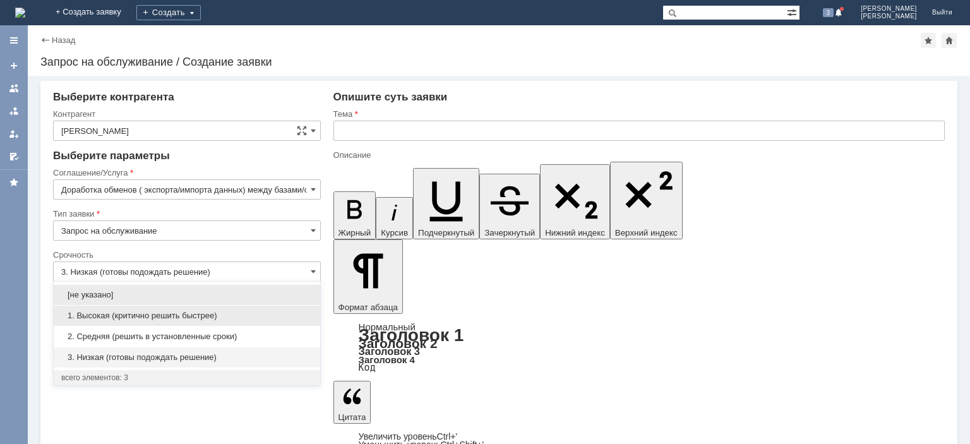
click at [184, 312] on span "1. Высокая (критично решить быстрее)" at bounding box center [186, 316] width 251 height 10
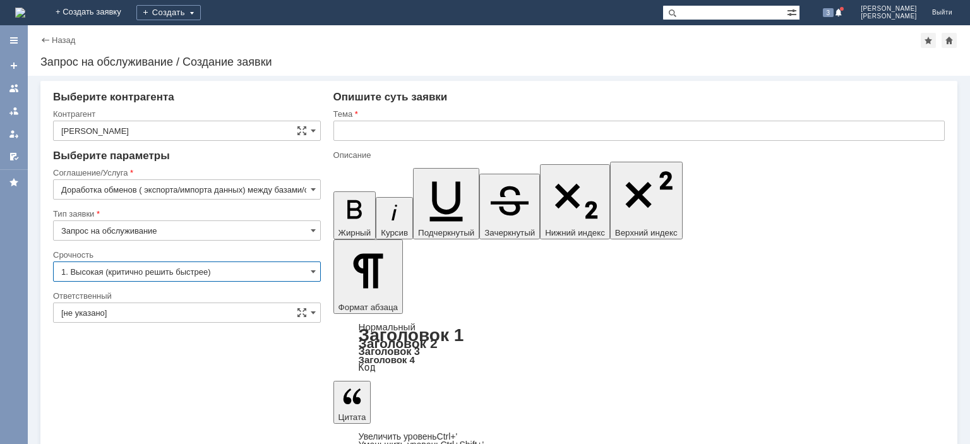
type input "1. Высокая (критично решить быстрее)"
click at [193, 309] on input "[не указано]" at bounding box center [187, 313] width 268 height 20
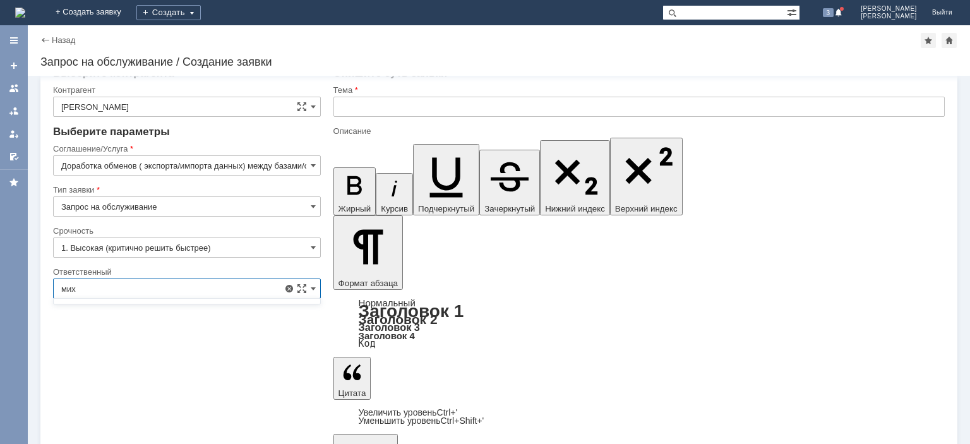
scroll to position [0, 0]
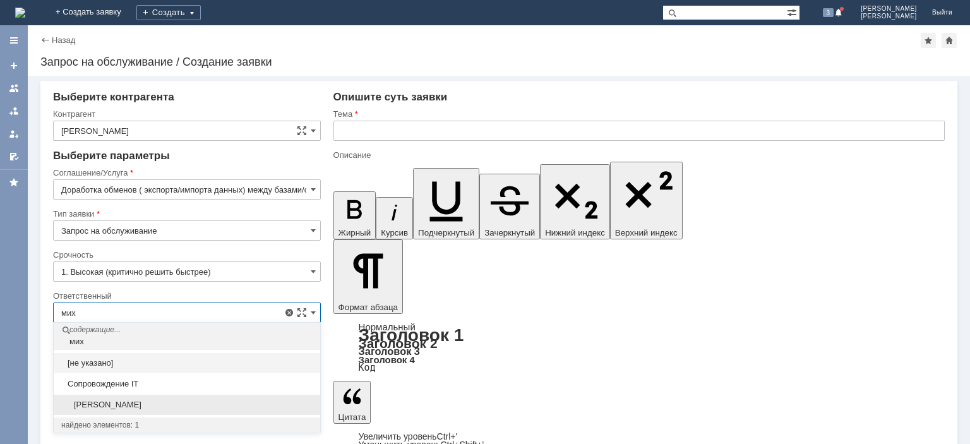
click at [133, 405] on span "[PERSON_NAME]" at bounding box center [186, 405] width 251 height 10
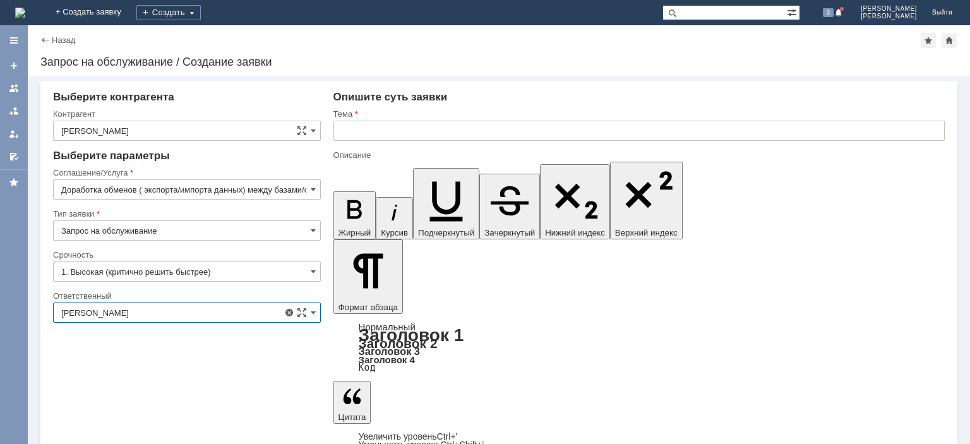
type input "[PERSON_NAME]"
click at [144, 128] on input "[PERSON_NAME]" at bounding box center [187, 131] width 268 height 20
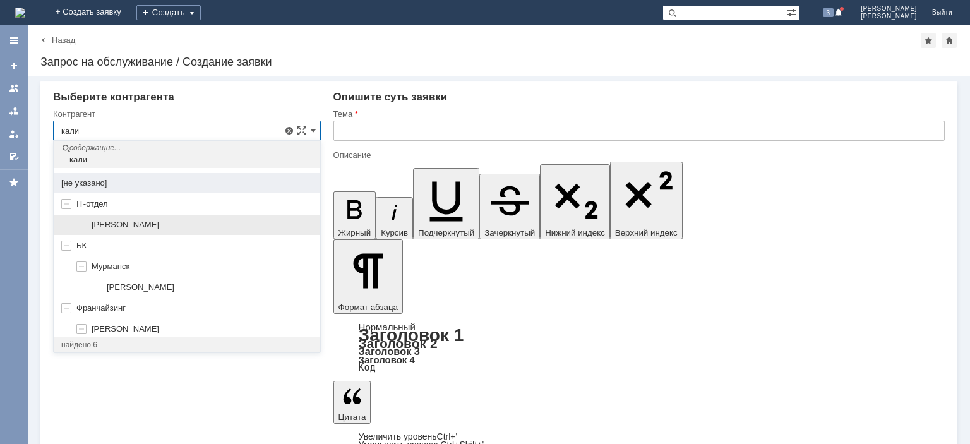
click at [131, 217] on div "[PERSON_NAME]" at bounding box center [187, 225] width 267 height 21
type input "[PERSON_NAME]"
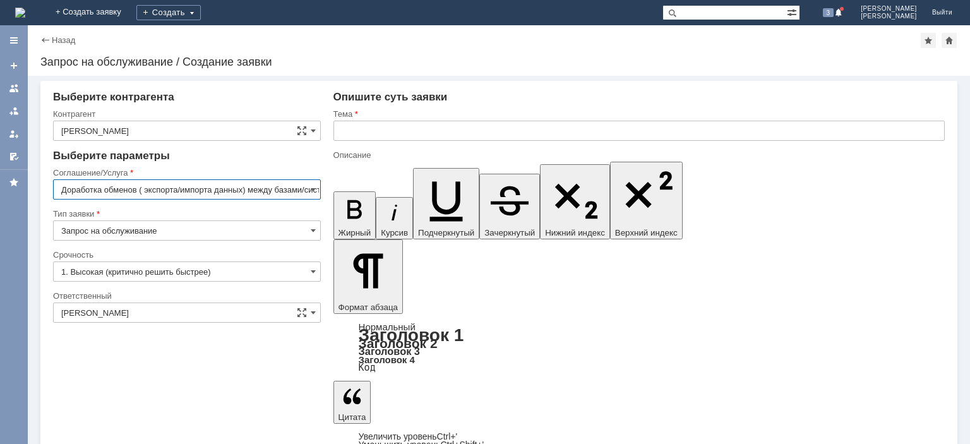
click at [213, 188] on input "Доработка обменов ( экспорта/импорта данных) между базами/системами УТ"/"1С: Ро…" at bounding box center [187, 189] width 268 height 20
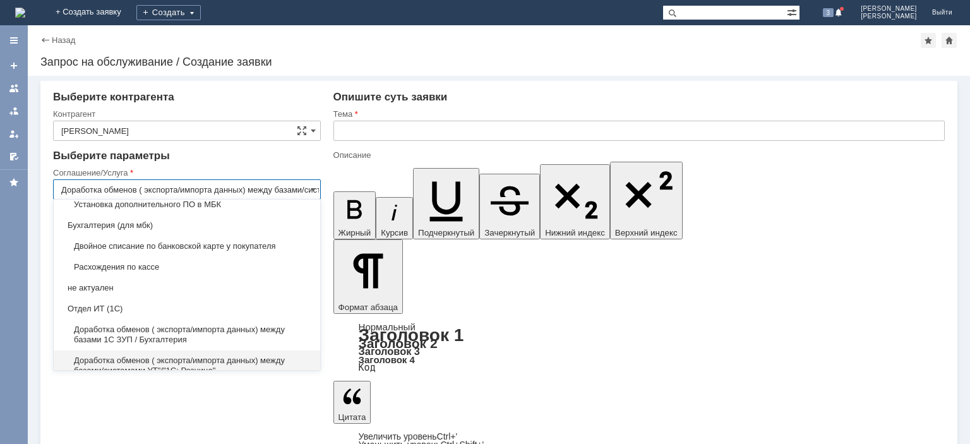
scroll to position [1624, 0]
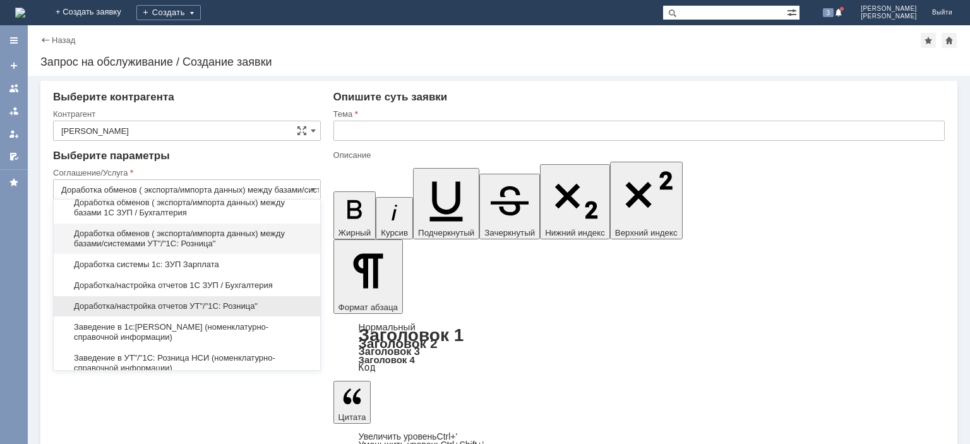
click at [215, 301] on span "Доработка/настройка отчетов УТ"/"1С: Розница"" at bounding box center [186, 306] width 251 height 10
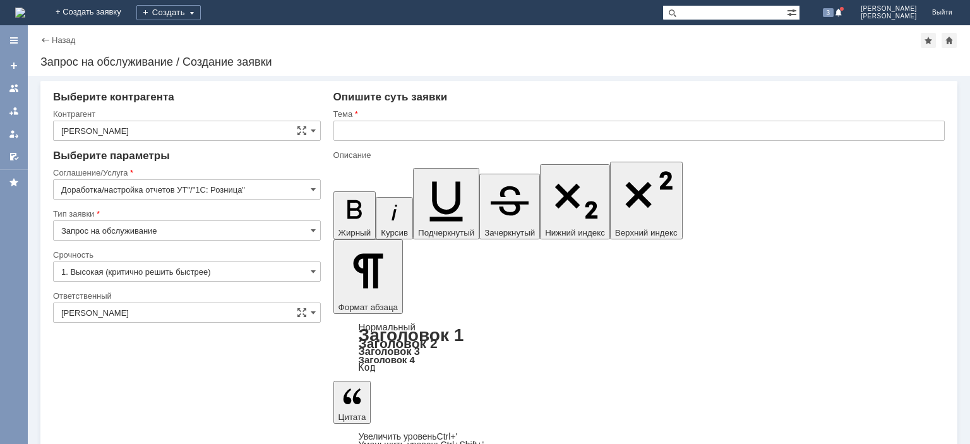
type input "Доработка/настройка отчетов УТ"/"1С: Розница""
click at [251, 272] on input "1. Высокая (критично решить быстрее)" at bounding box center [187, 271] width 268 height 20
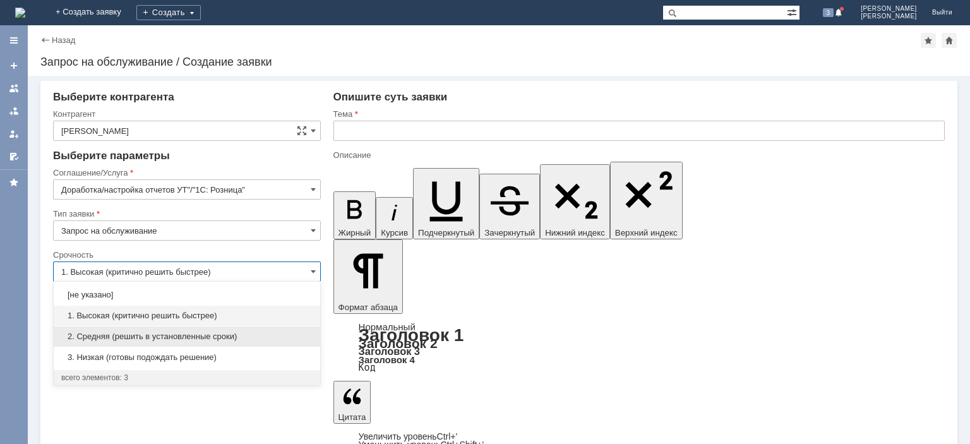
click at [208, 330] on div "2. Средняя (решить в установленные сроки)" at bounding box center [187, 337] width 267 height 20
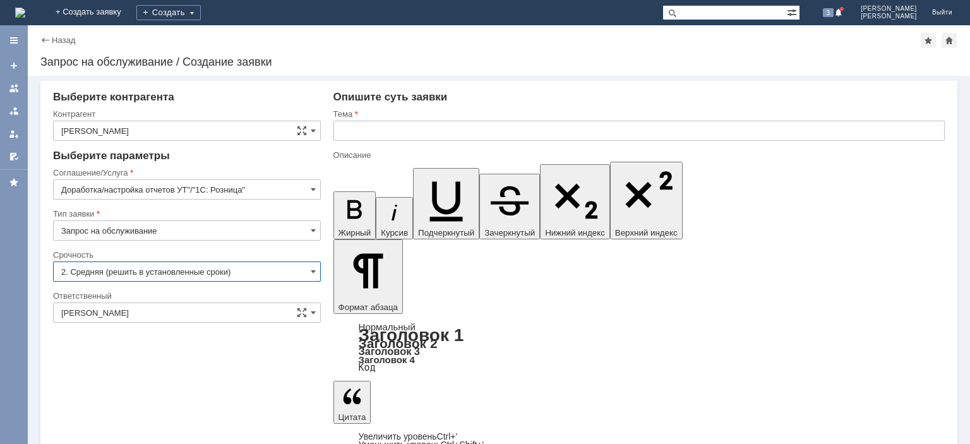
type input "2. Средняя (решить в установленные сроки)"
click at [244, 233] on input "Запрос на обслуживание" at bounding box center [187, 230] width 268 height 20
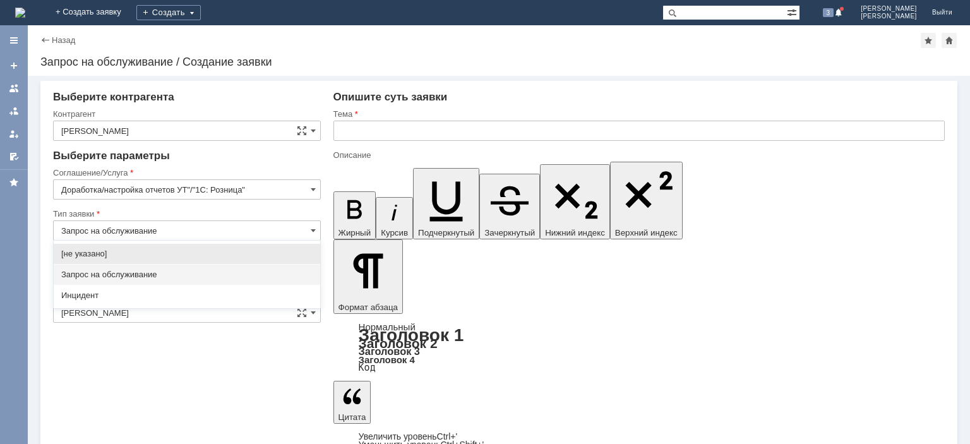
click at [244, 233] on input "Запрос на обслуживание" at bounding box center [187, 230] width 268 height 20
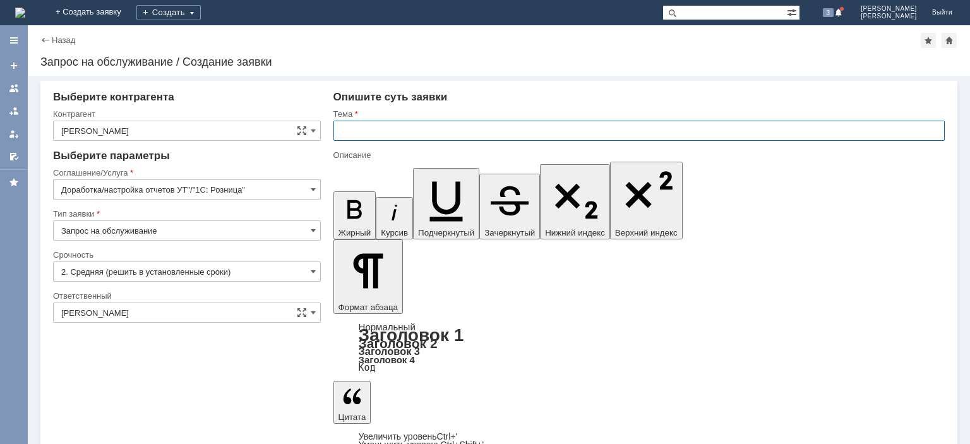
click at [380, 131] on input "text" at bounding box center [638, 131] width 611 height 20
type input "Запрос на обслуживание"
click at [18, 87] on div at bounding box center [14, 88] width 10 height 10
